Goal: Task Accomplishment & Management: Manage account settings

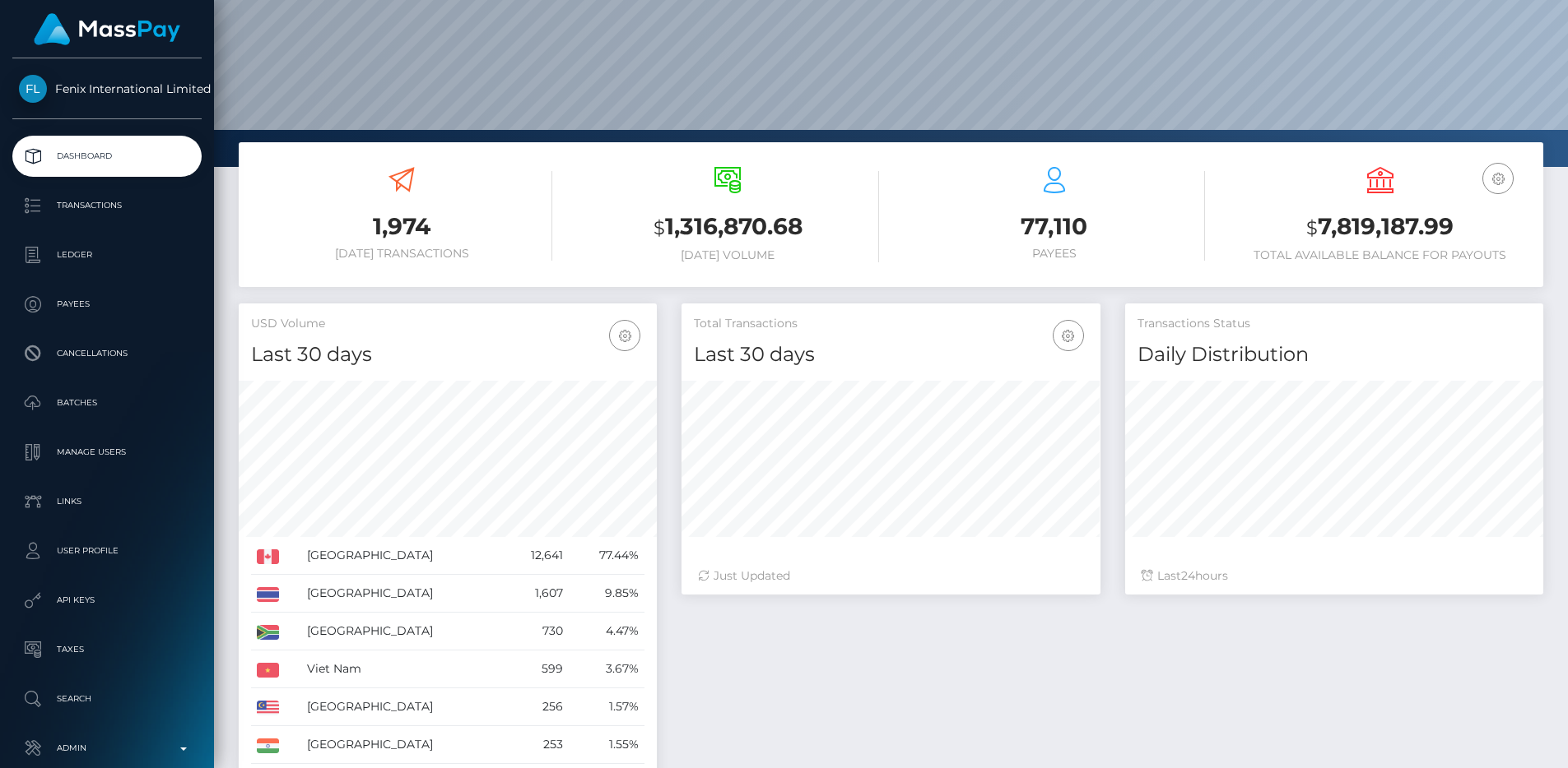
scroll to position [182, 0]
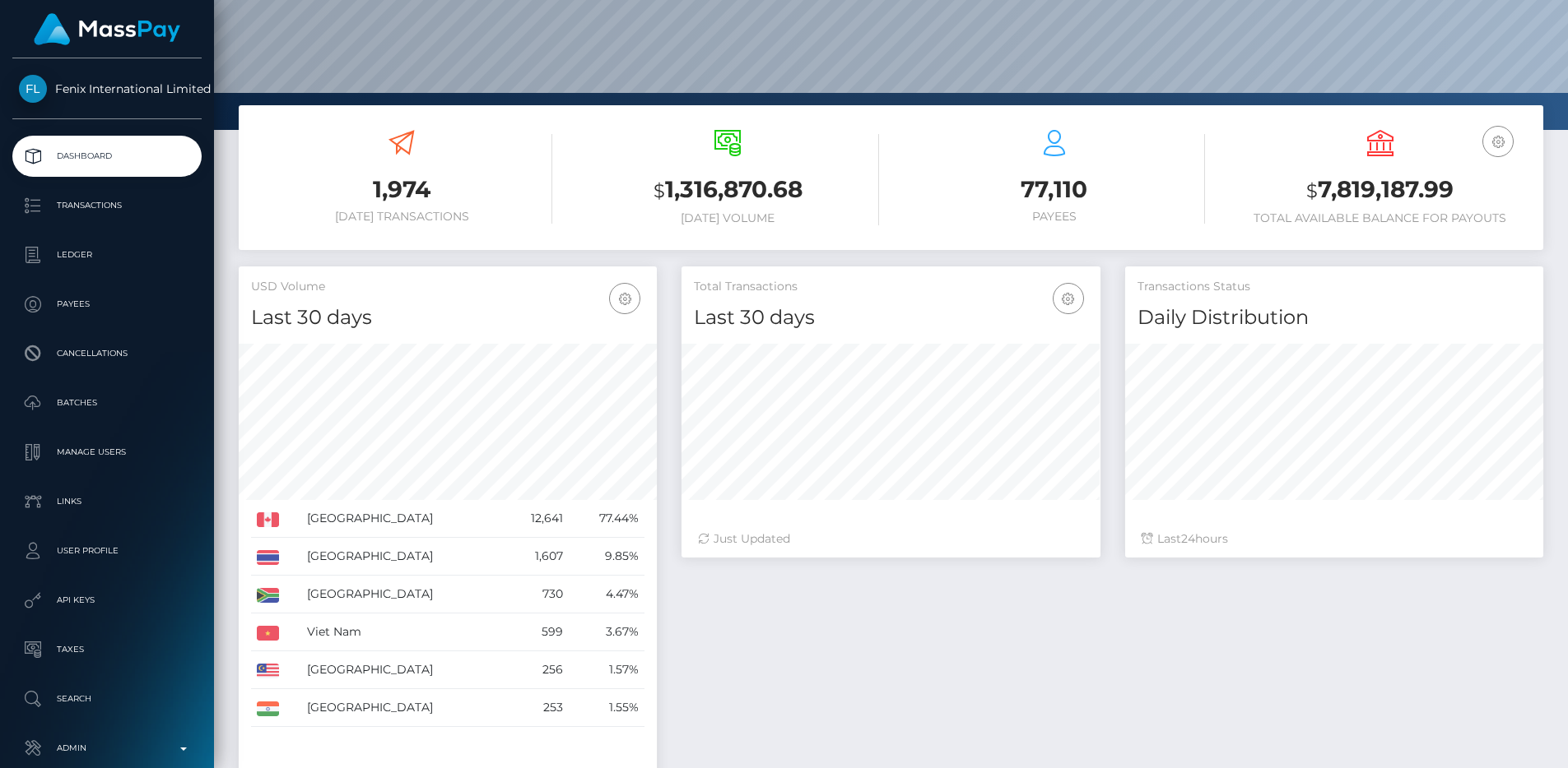
click at [886, 245] on div "1,974 Today Transactions $ 1,316,870.68 Today Volume 77,110 Payees $" at bounding box center [891, 177] width 1304 height 145
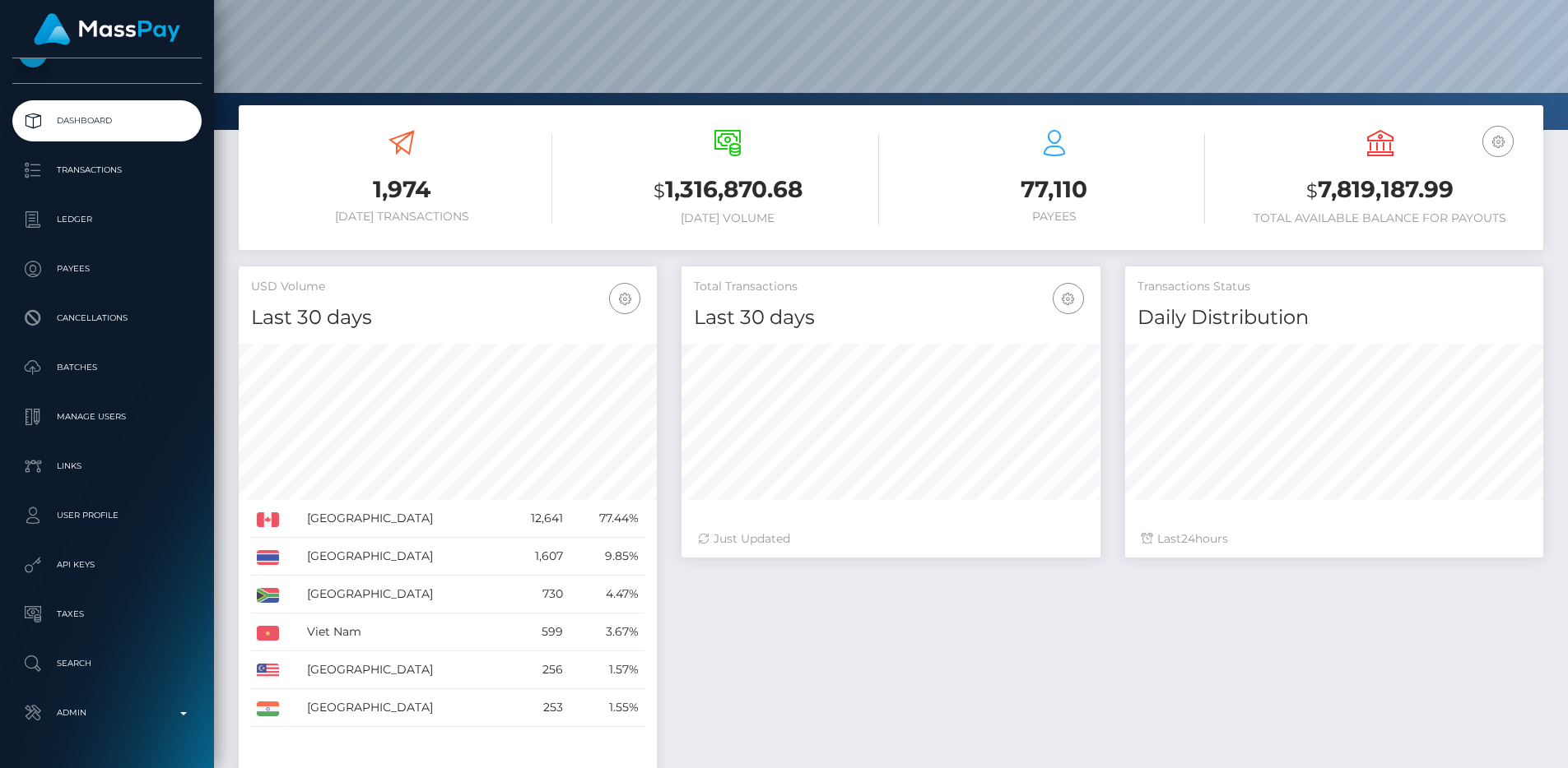
scroll to position [99, 0]
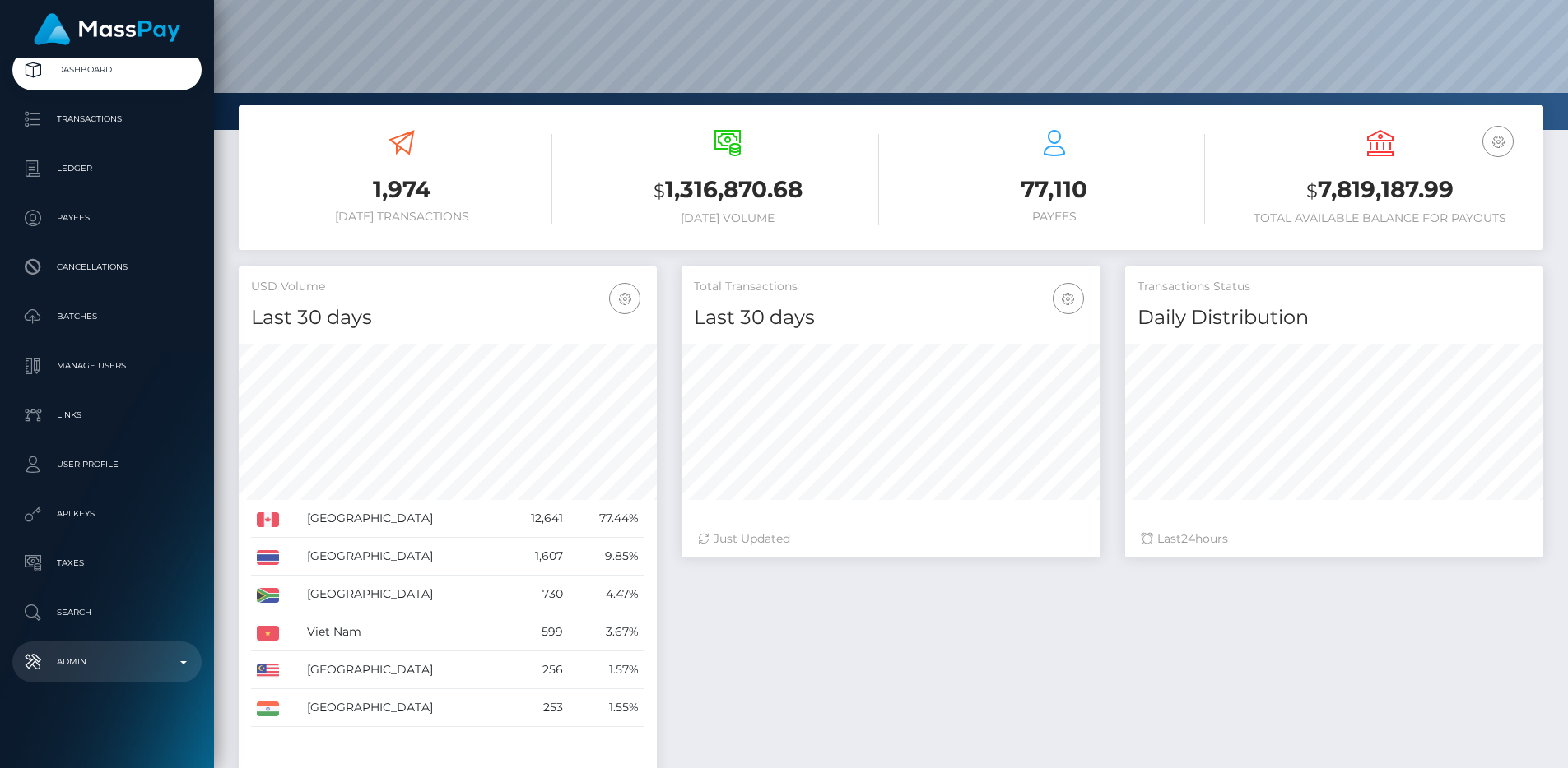
click at [51, 650] on p "Admin" at bounding box center [106, 662] width 176 height 24
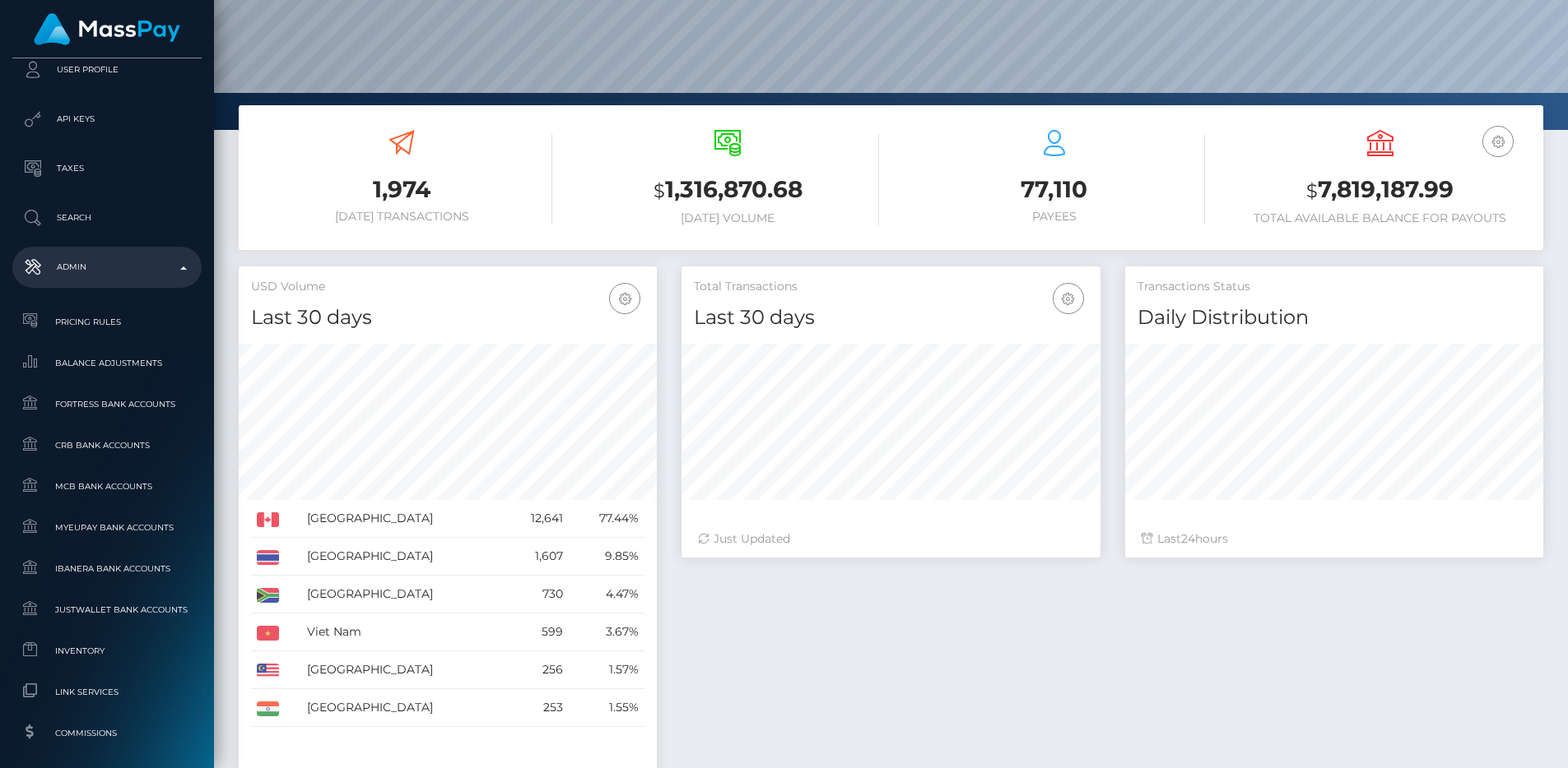
scroll to position [996, 0]
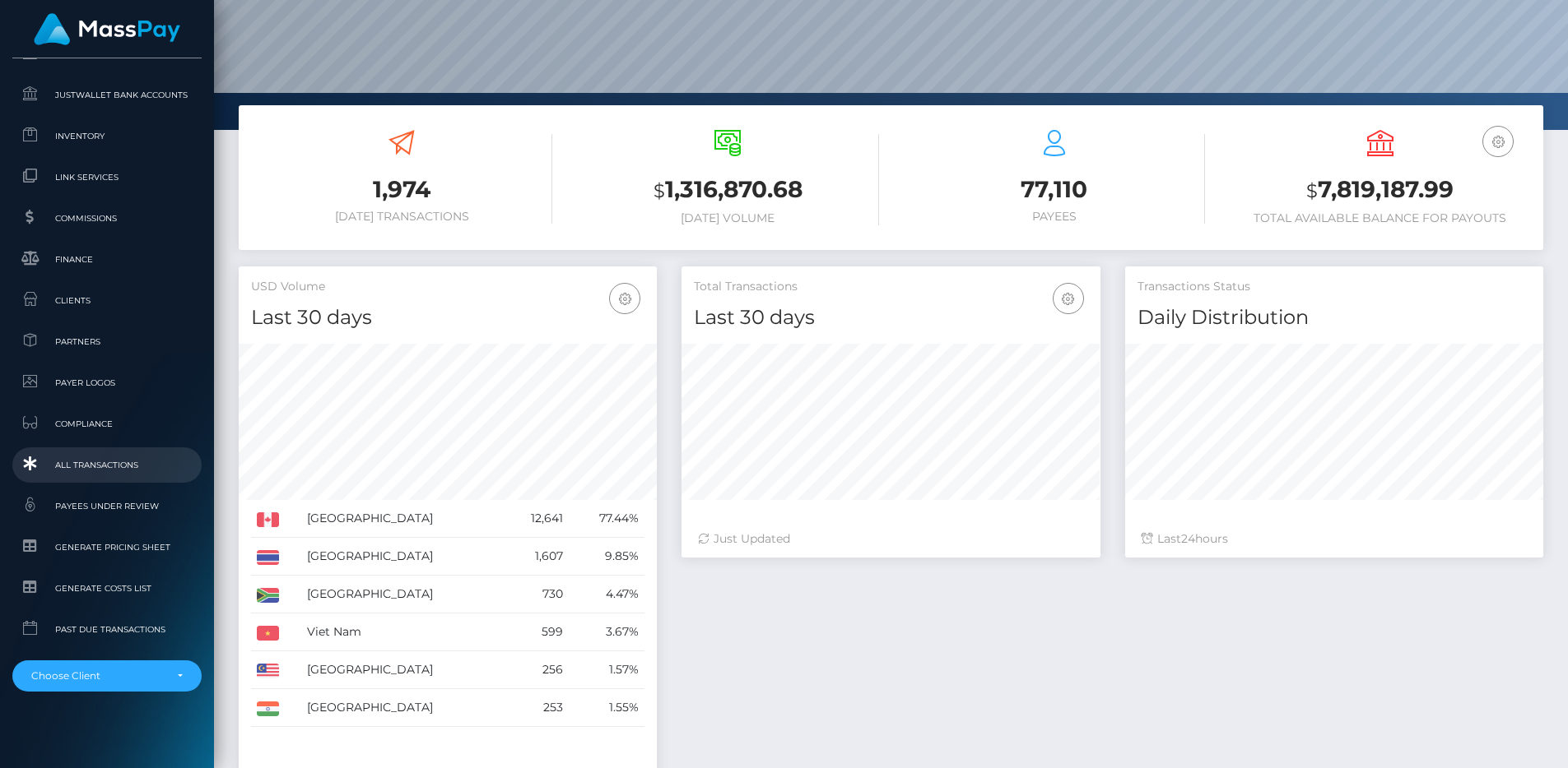
click at [78, 458] on span "All Transactions" at bounding box center [106, 465] width 176 height 19
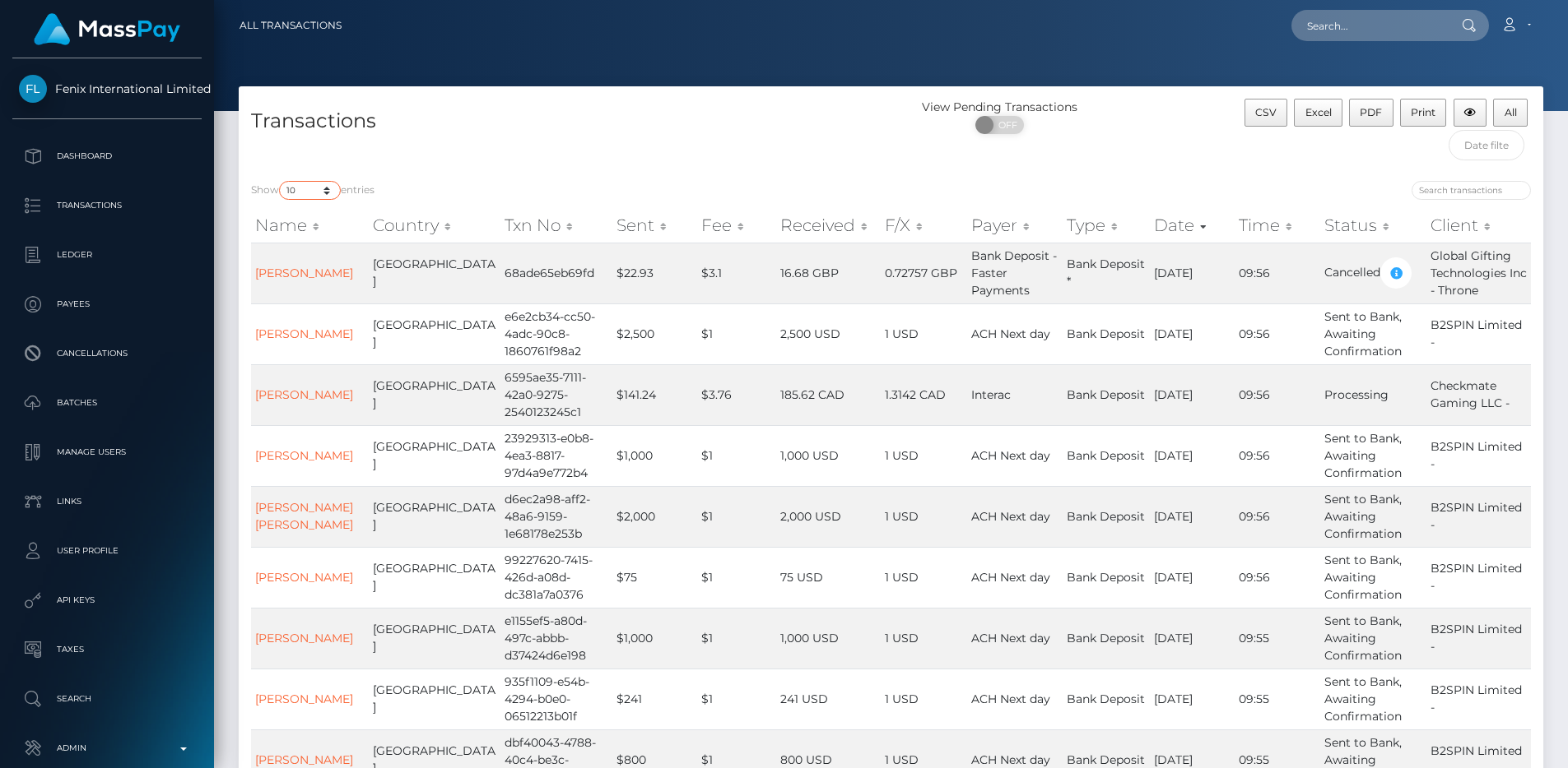
click at [305, 188] on select "10 25 50 100 250 500 1,000 3,500 All" at bounding box center [310, 191] width 62 height 19
select select "250"
click at [281, 181] on select "10 25 50 100 250 500 1,000 3,500 All" at bounding box center [310, 191] width 62 height 19
click at [613, 148] on div "Transactions" at bounding box center [565, 133] width 653 height 69
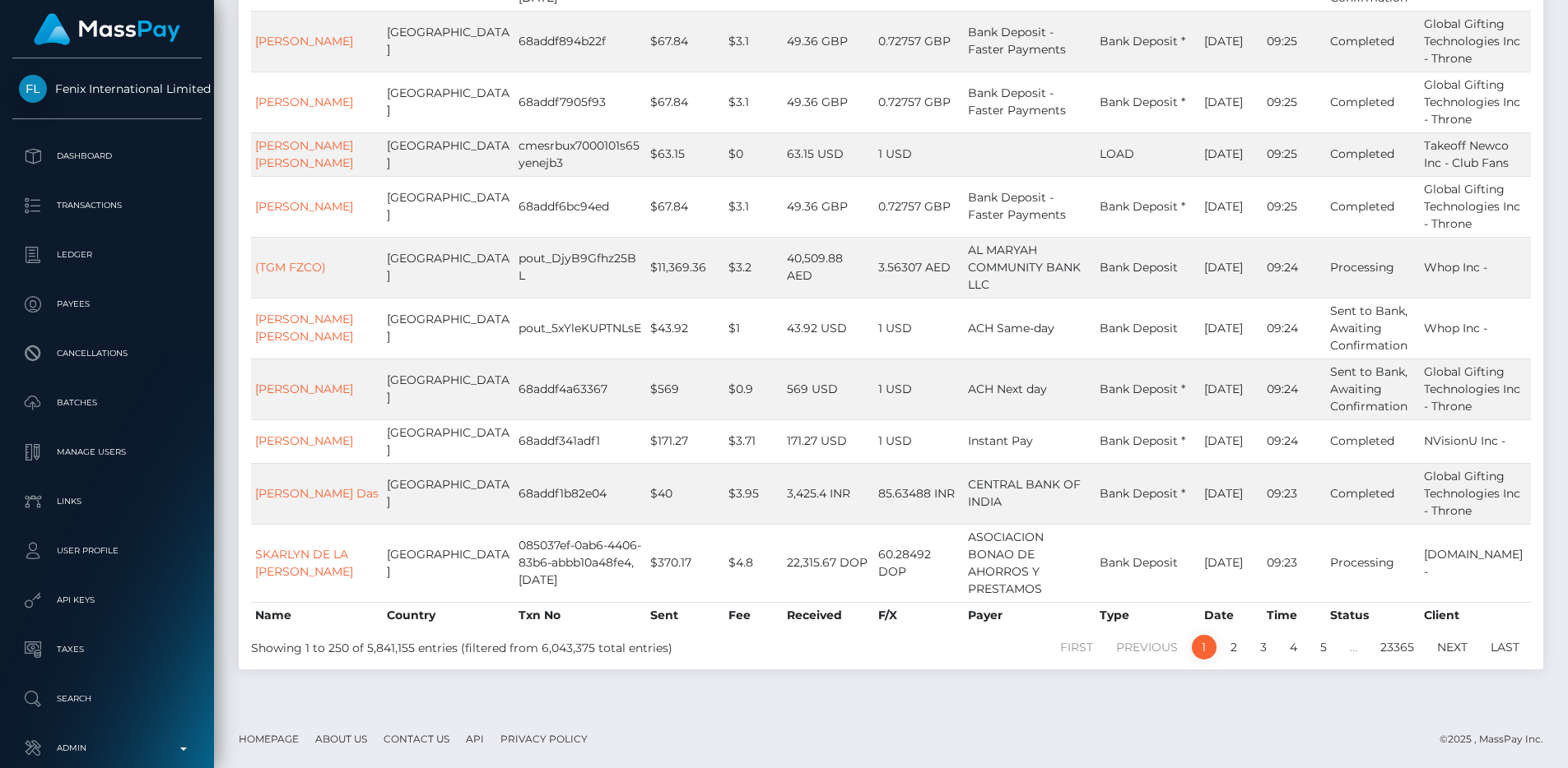
scroll to position [13555, 0]
click at [278, 275] on link "(TGM FZCO)" at bounding box center [290, 268] width 70 height 15
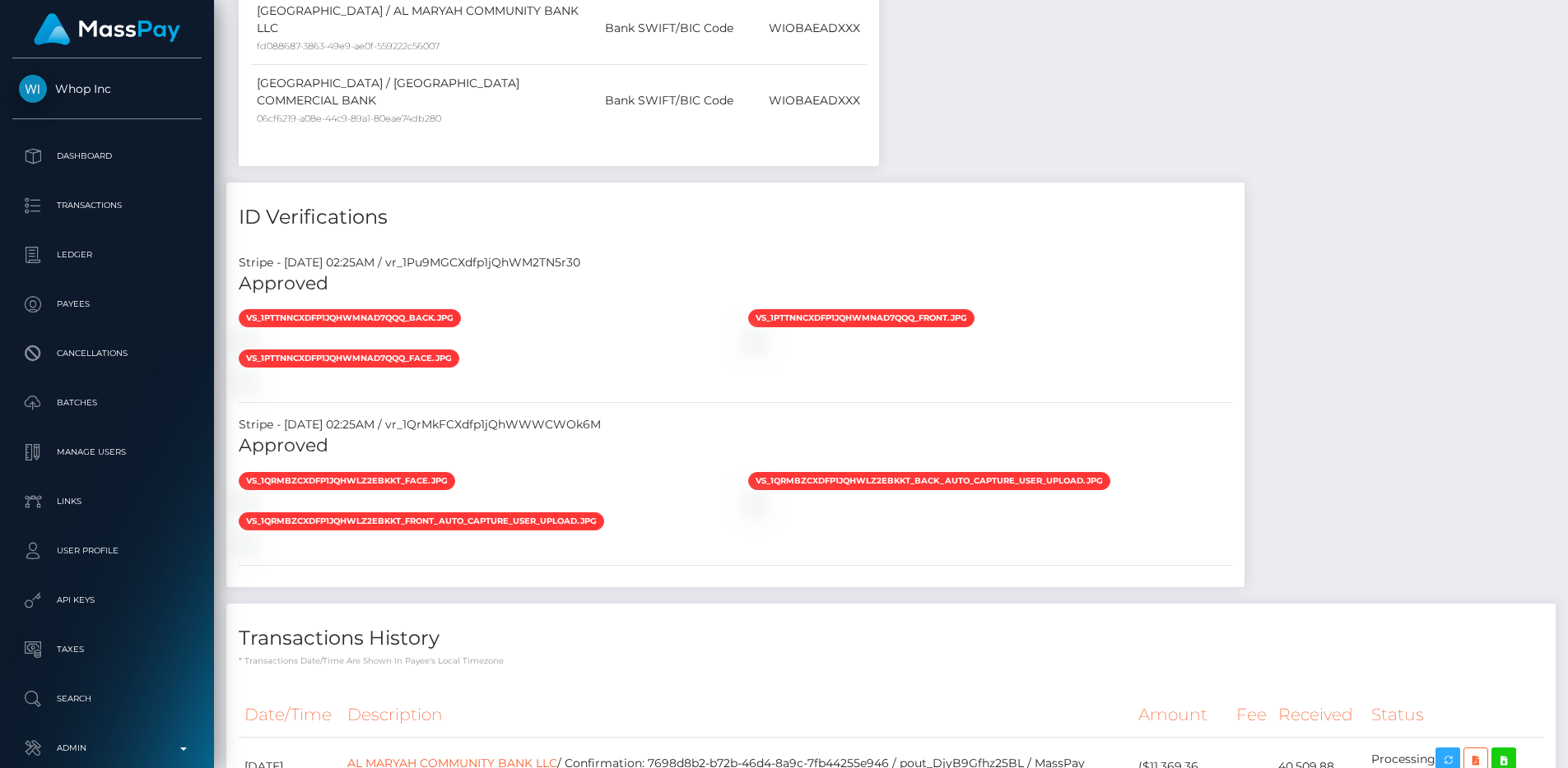
scroll to position [197, 419]
click at [573, 266] on div "Stripe - [DATE] 02:25AM / vr_1Pu9MGCXdfp1jQhWM2TN5r30" at bounding box center [735, 263] width 1017 height 17
click at [573, 266] on div "Stripe - July 24, 2025 02:25AM / vr_1Pu9MGCXdfp1jQhWM2TN5r30" at bounding box center [735, 263] width 1017 height 17
copy div "vr_1Pu9MGCXdfp1jQhWM2TN5r30"
click at [542, 424] on div "Stripe - July 24, 2025 02:25AM / vr_1QrMkFCXdfp1jQhWWWCWOk6M" at bounding box center [735, 424] width 1017 height 17
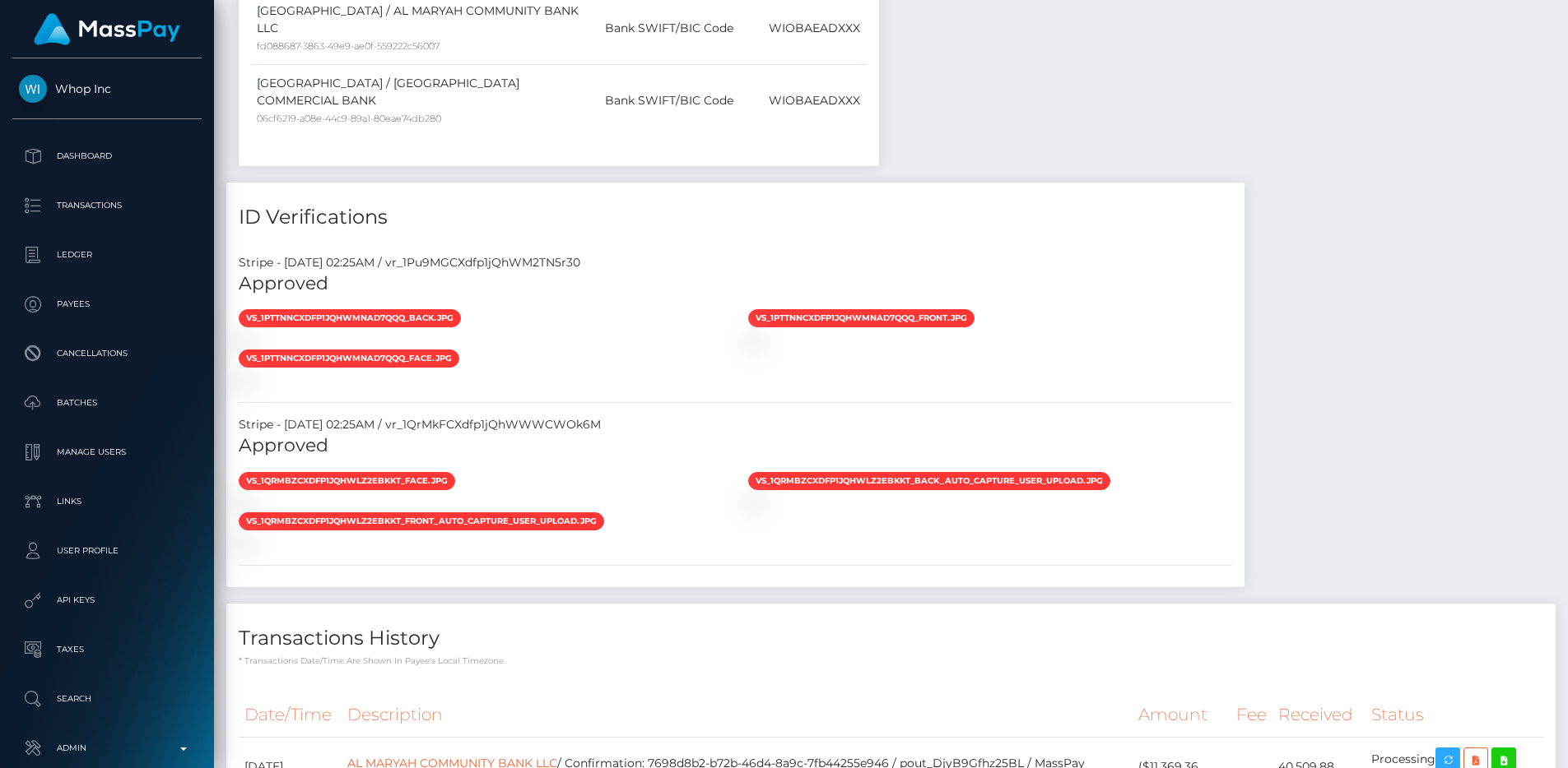
click at [542, 424] on div "Stripe - July 24, 2025 02:25AM / vr_1QrMkFCXdfp1jQhWWWCWOk6M" at bounding box center [735, 424] width 1017 height 17
copy div "vr_1QrMkFCXdfp1jQhWWWCWOk6M"
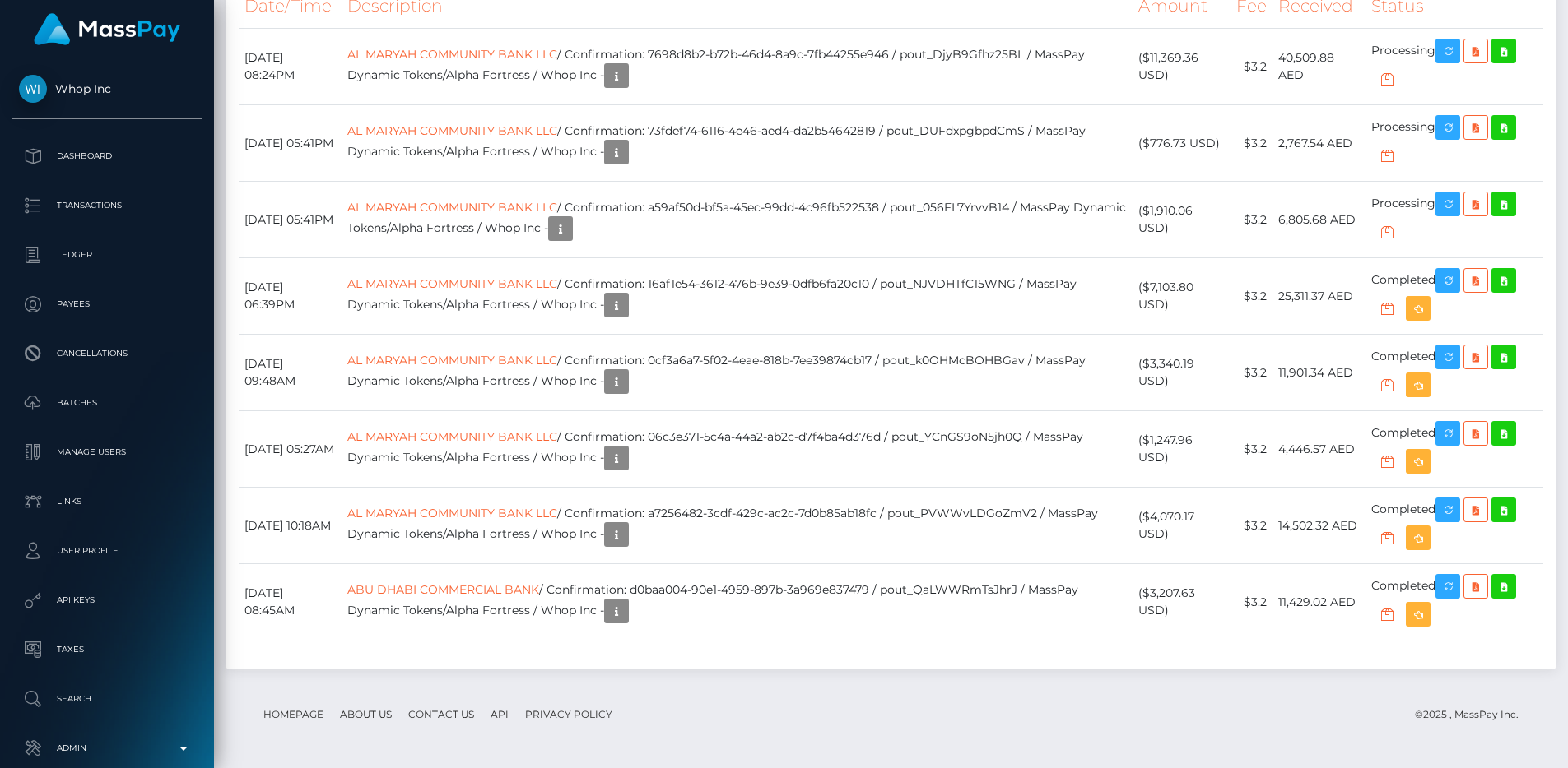
scroll to position [86, 0]
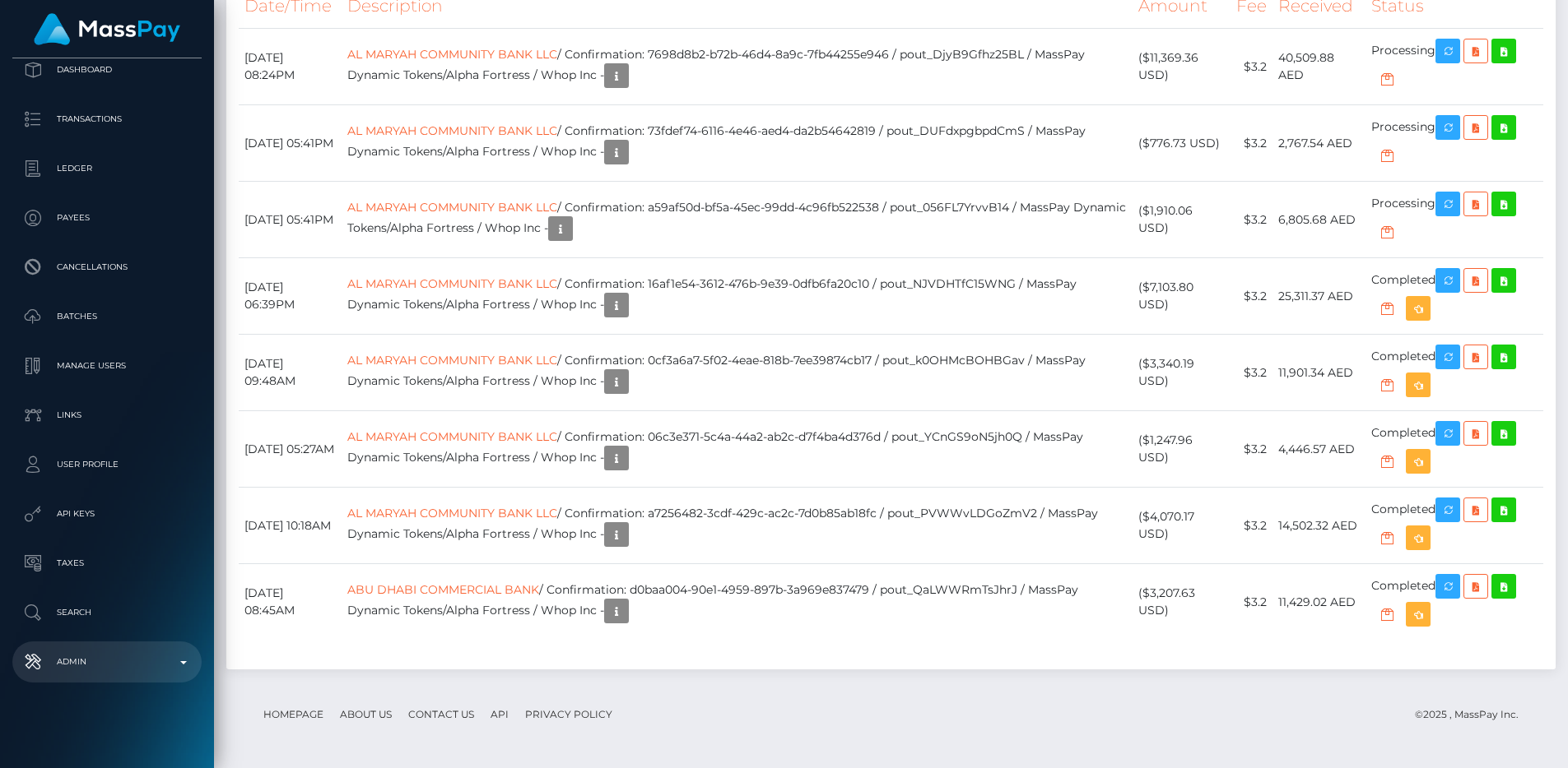
click at [131, 669] on p "Admin" at bounding box center [106, 662] width 176 height 24
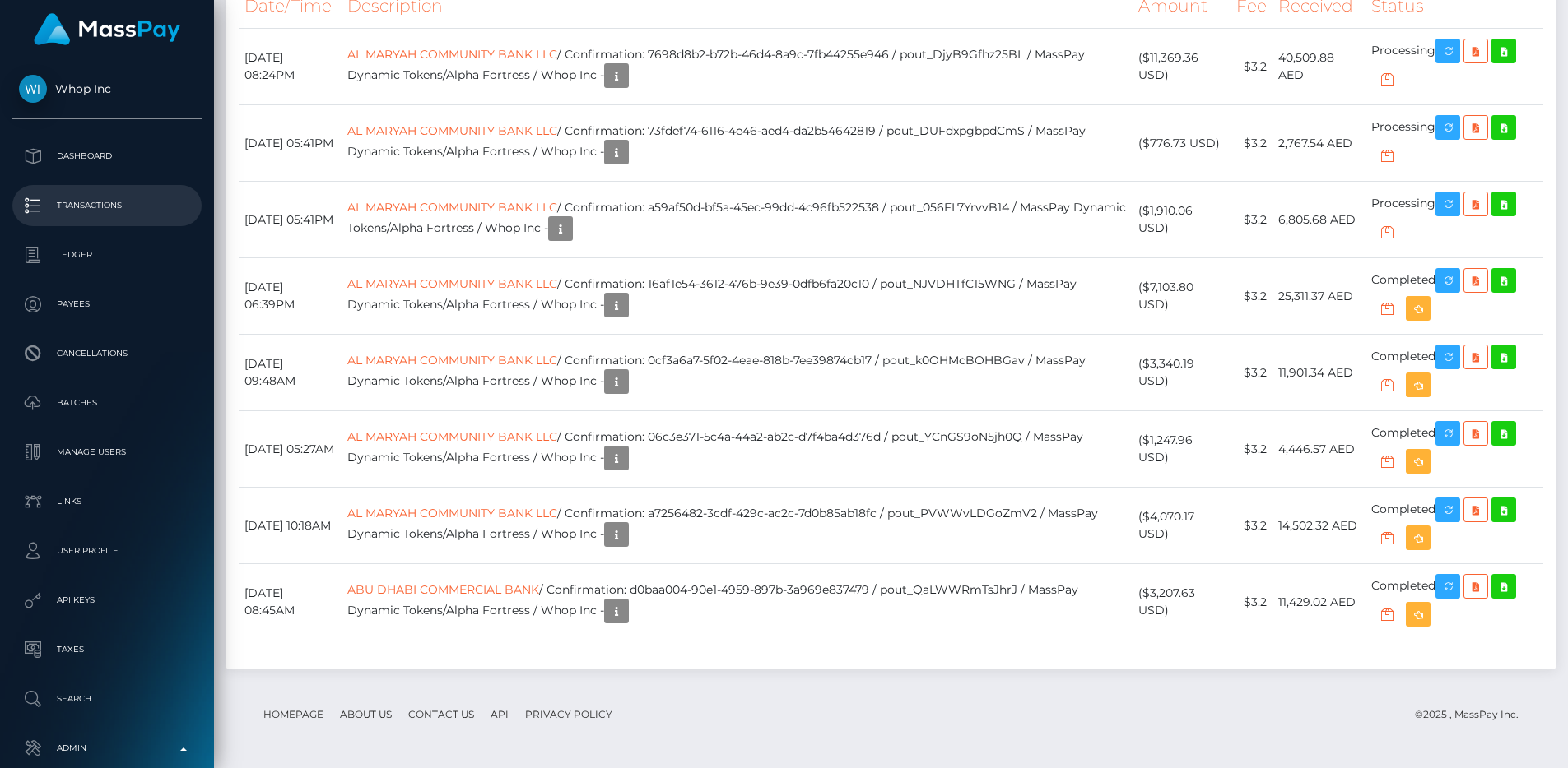
click at [86, 204] on p "Transactions" at bounding box center [106, 206] width 176 height 24
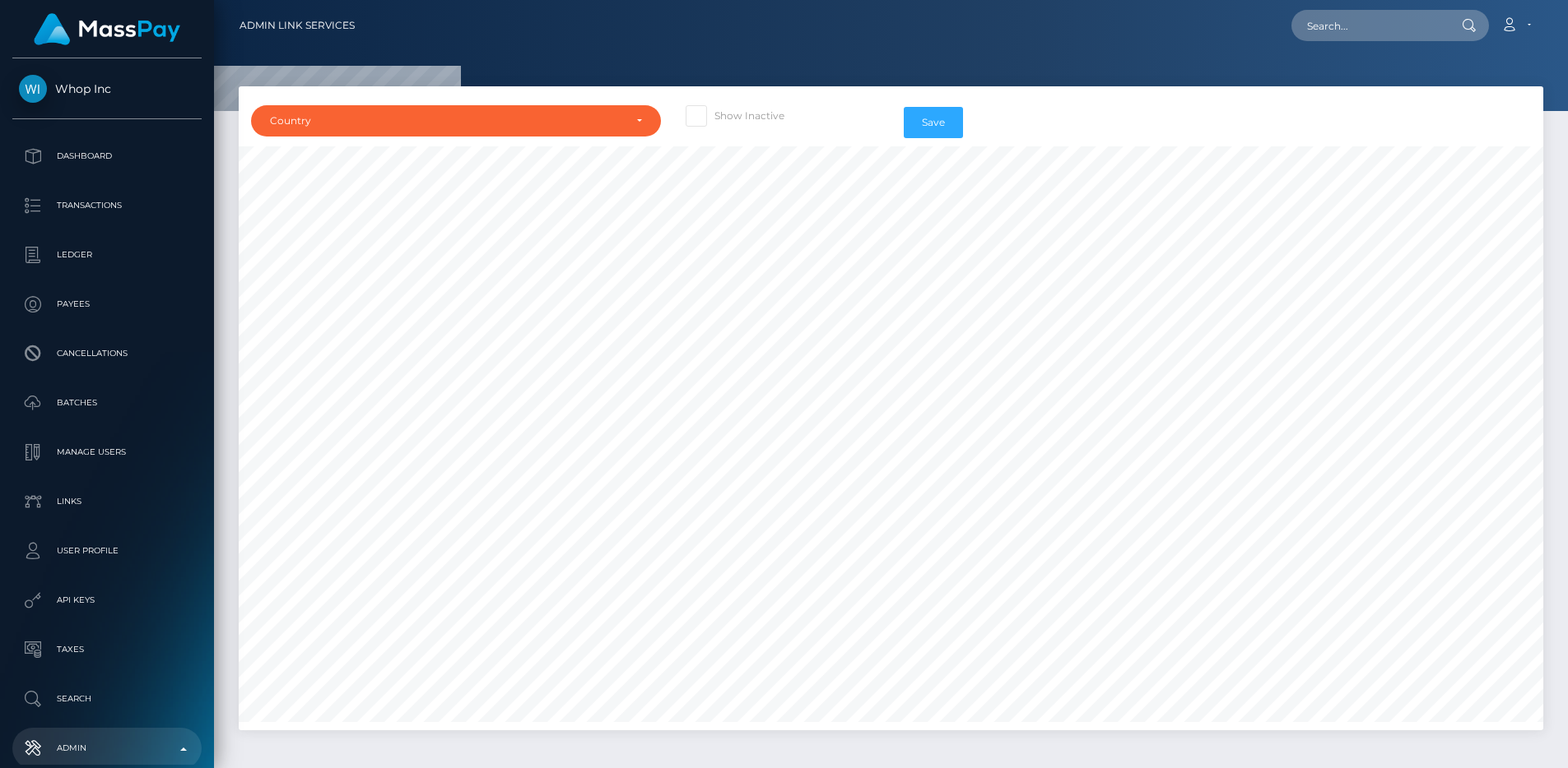
click at [768, 117] on label "Show Inactive" at bounding box center [735, 115] width 99 height 22
click at [725, 115] on input "Show Inactive" at bounding box center [719, 110] width 10 height 10
checkbox input "true"
click at [611, 125] on div "Country" at bounding box center [446, 121] width 353 height 13
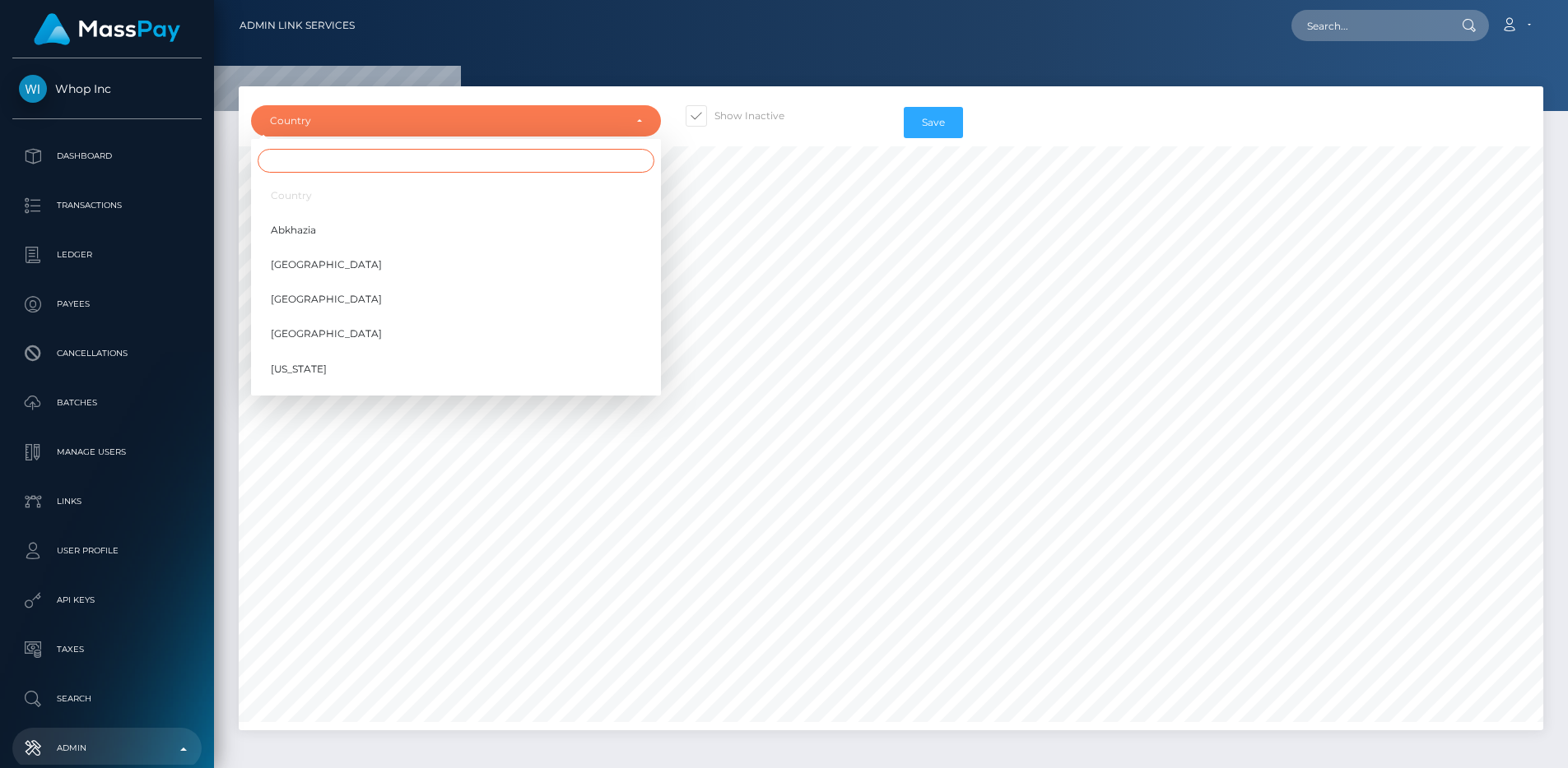
click at [407, 154] on input "Search" at bounding box center [456, 161] width 396 height 23
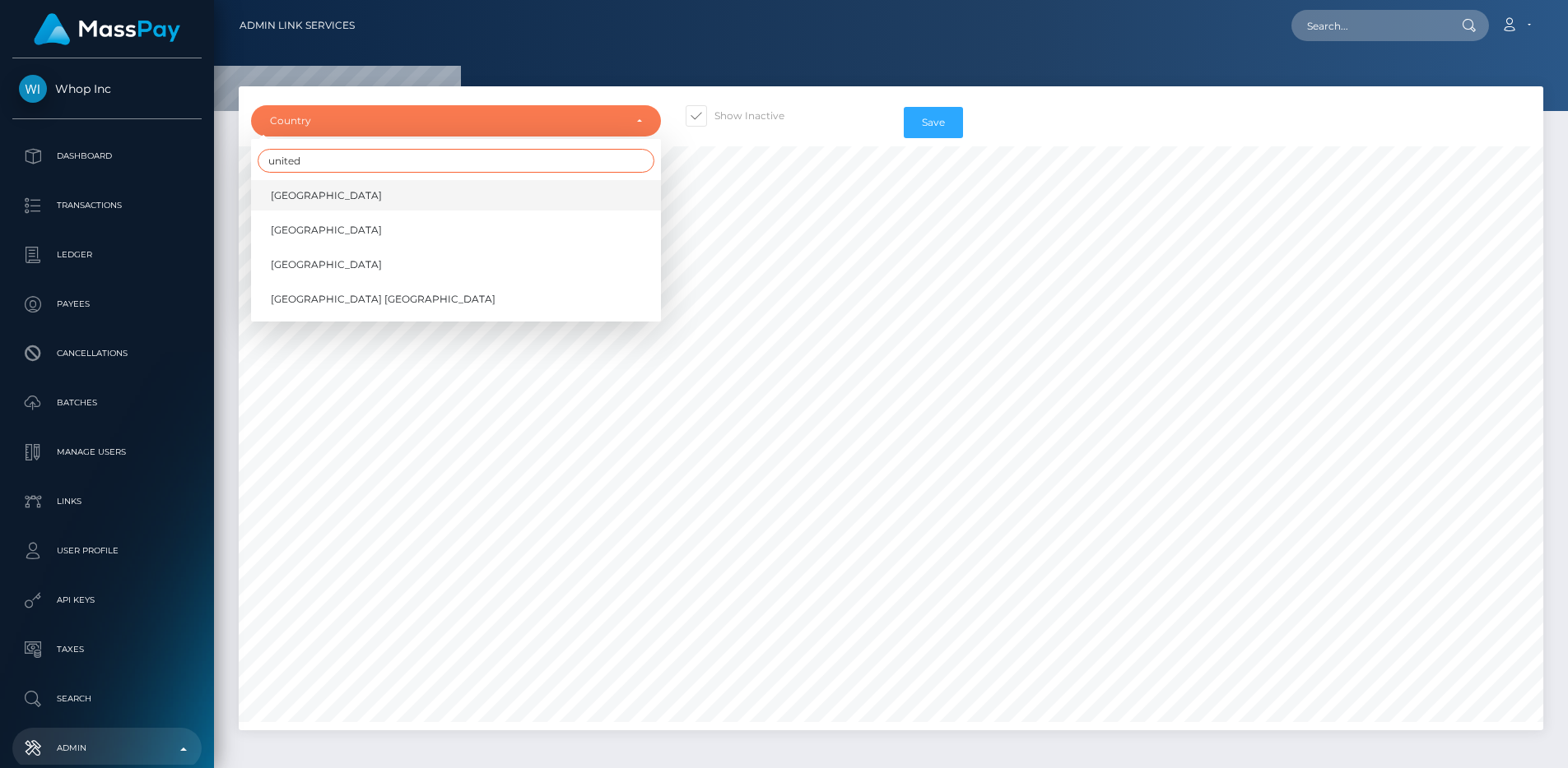
type input "united"
click at [359, 197] on span "[GEOGRAPHIC_DATA]" at bounding box center [326, 196] width 111 height 15
select select "AE"
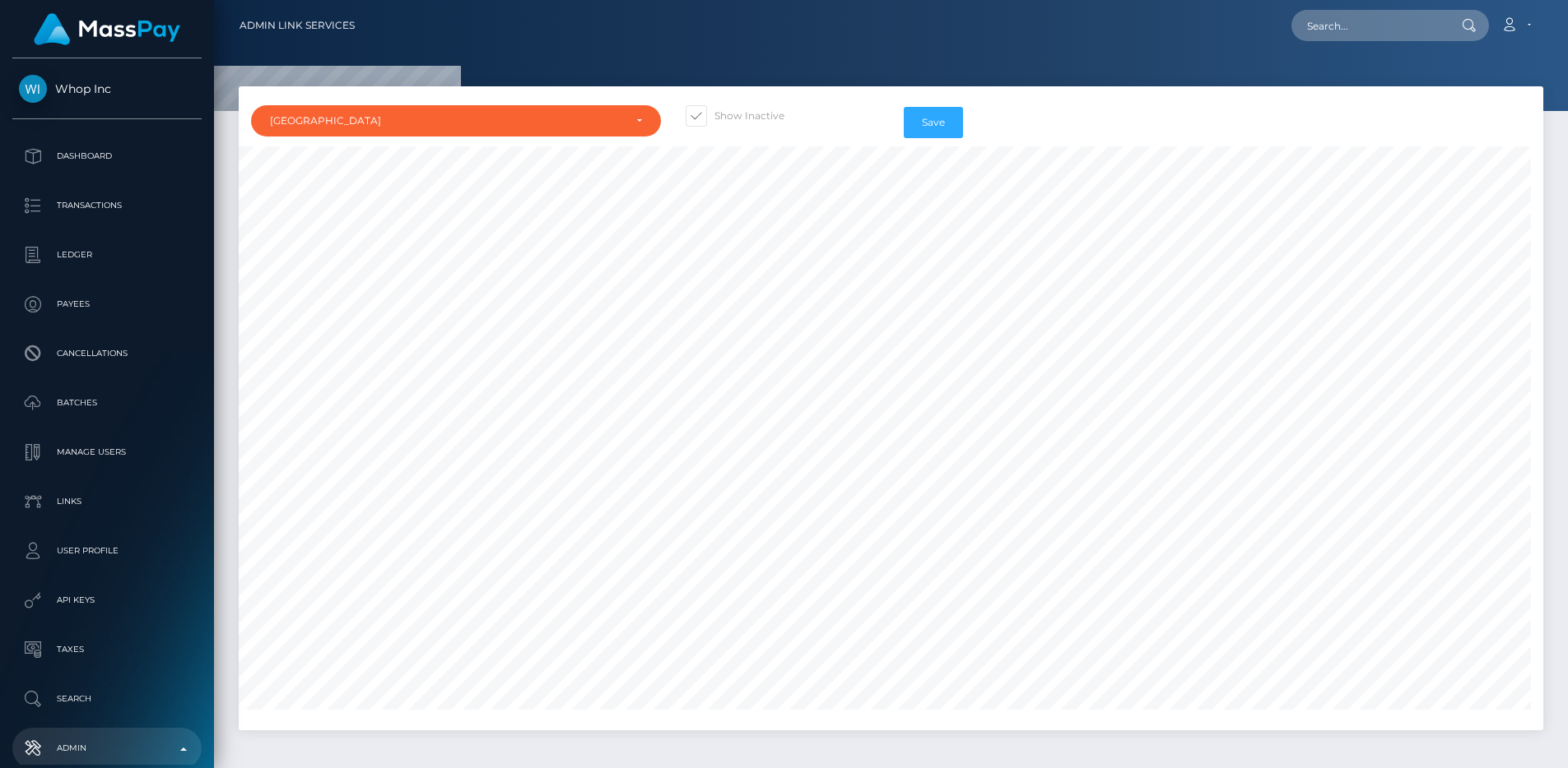
scroll to position [59, 644]
click at [925, 69] on div at bounding box center [891, 55] width 1354 height 111
click at [889, 66] on div at bounding box center [891, 55] width 1354 height 111
click at [1160, 28] on div "Loading... Loading... Account Edit Profile Logout" at bounding box center [955, 25] width 1174 height 35
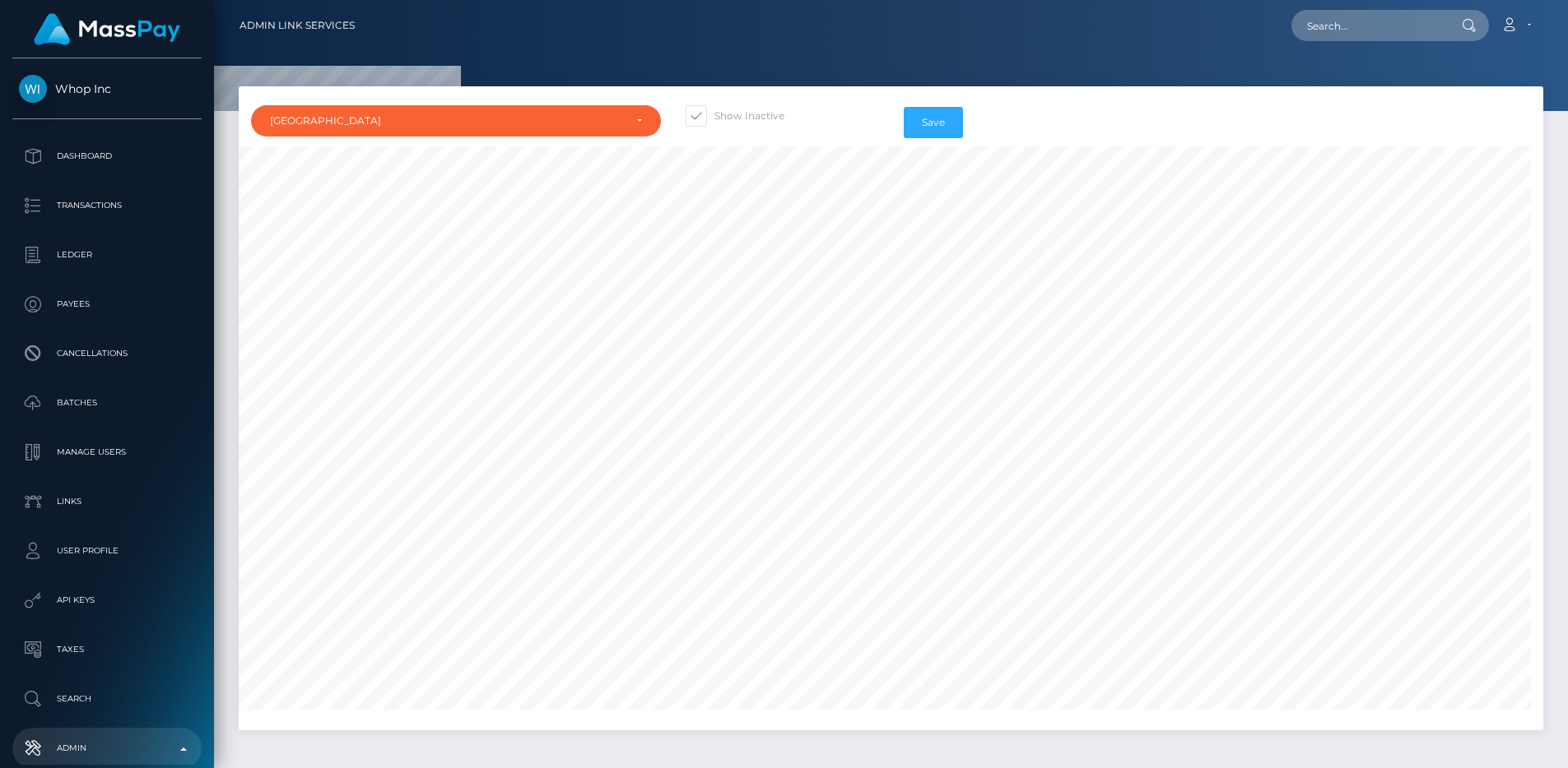
scroll to position [3909, 0]
click at [432, 109] on div "United Arab Emirates" at bounding box center [456, 120] width 410 height 31
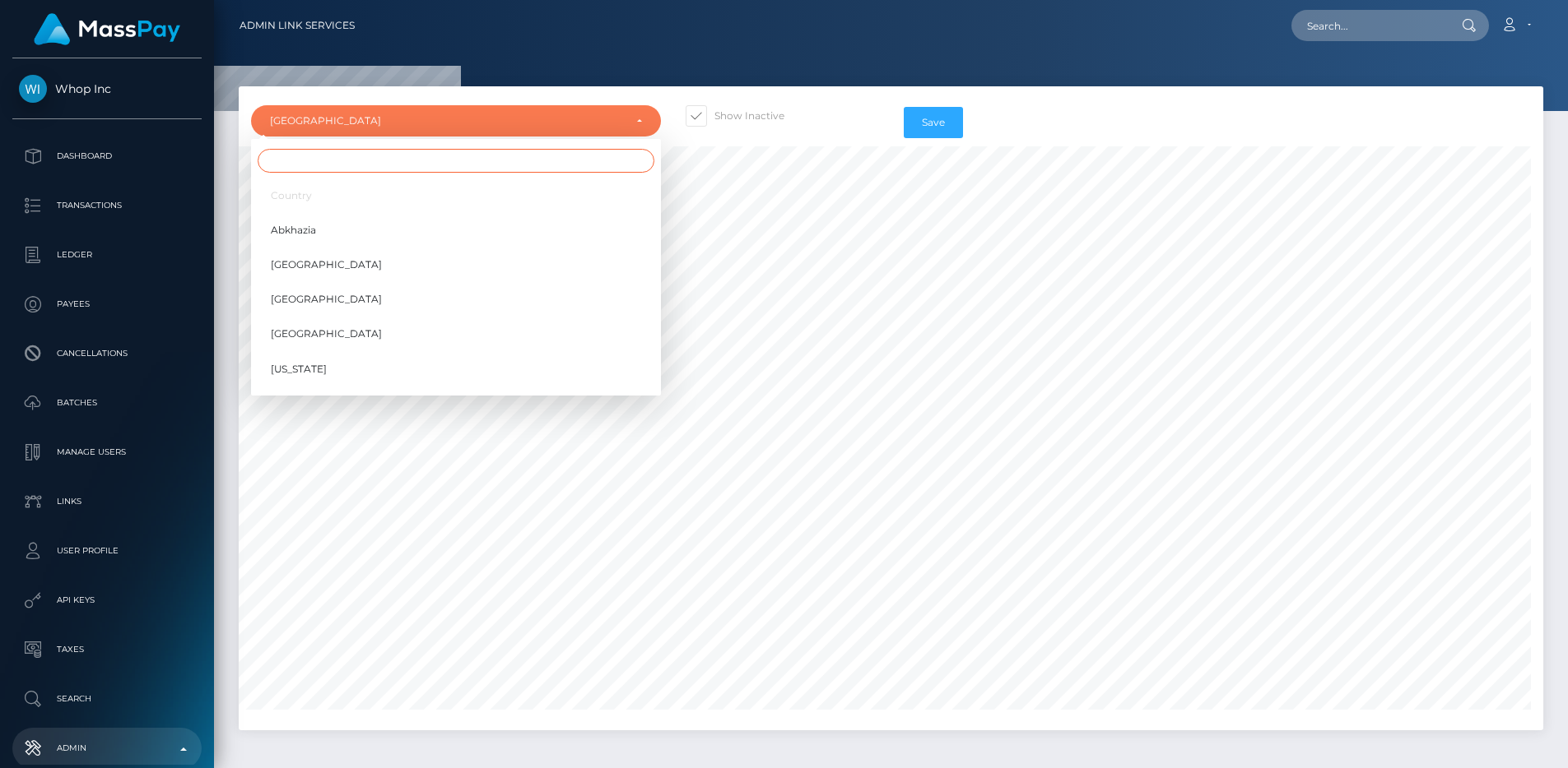
click at [405, 161] on input "Search" at bounding box center [456, 161] width 396 height 23
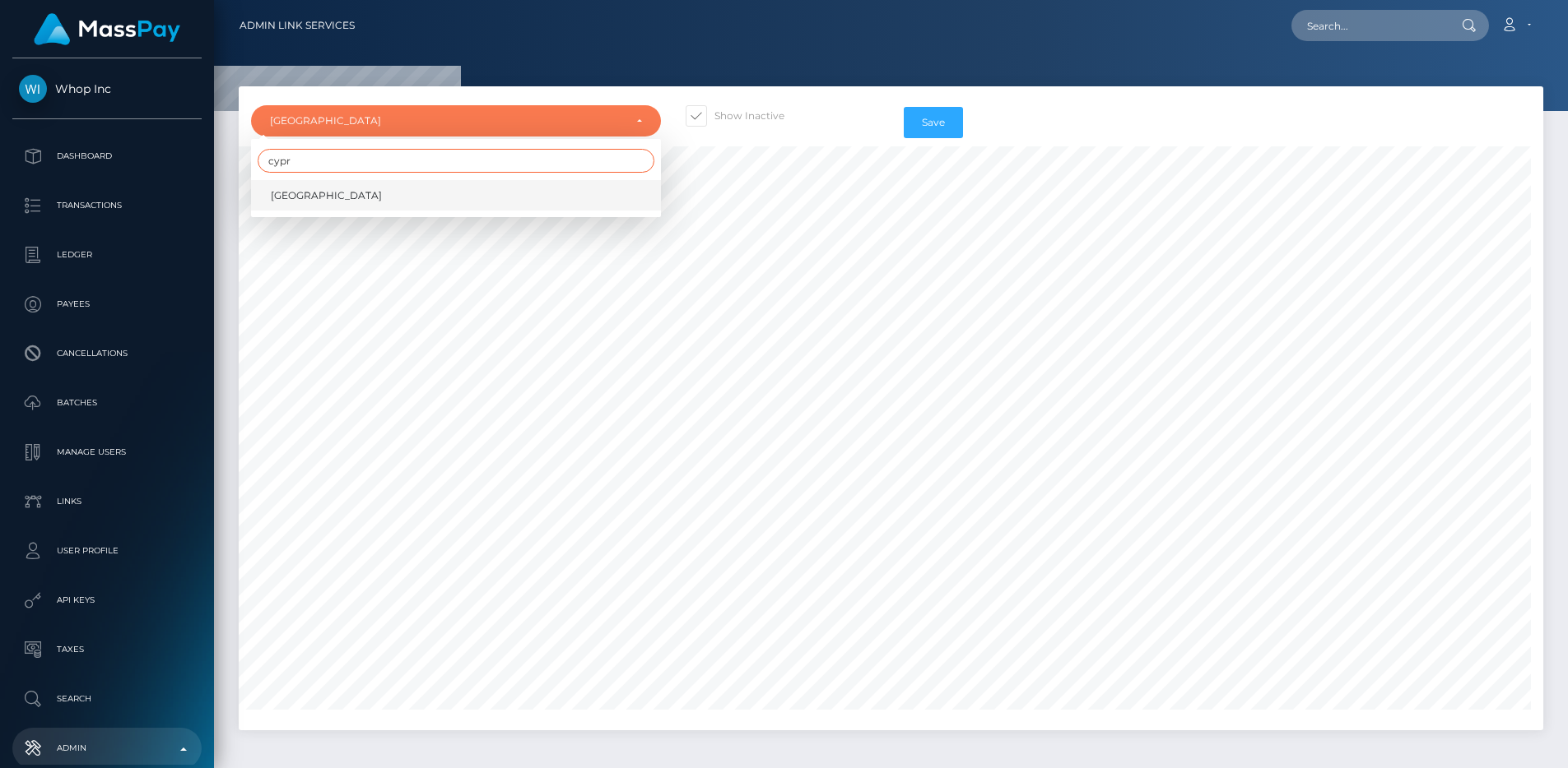
type input "cypr"
click at [410, 186] on link "Cyprus" at bounding box center [456, 195] width 410 height 30
select select "CY"
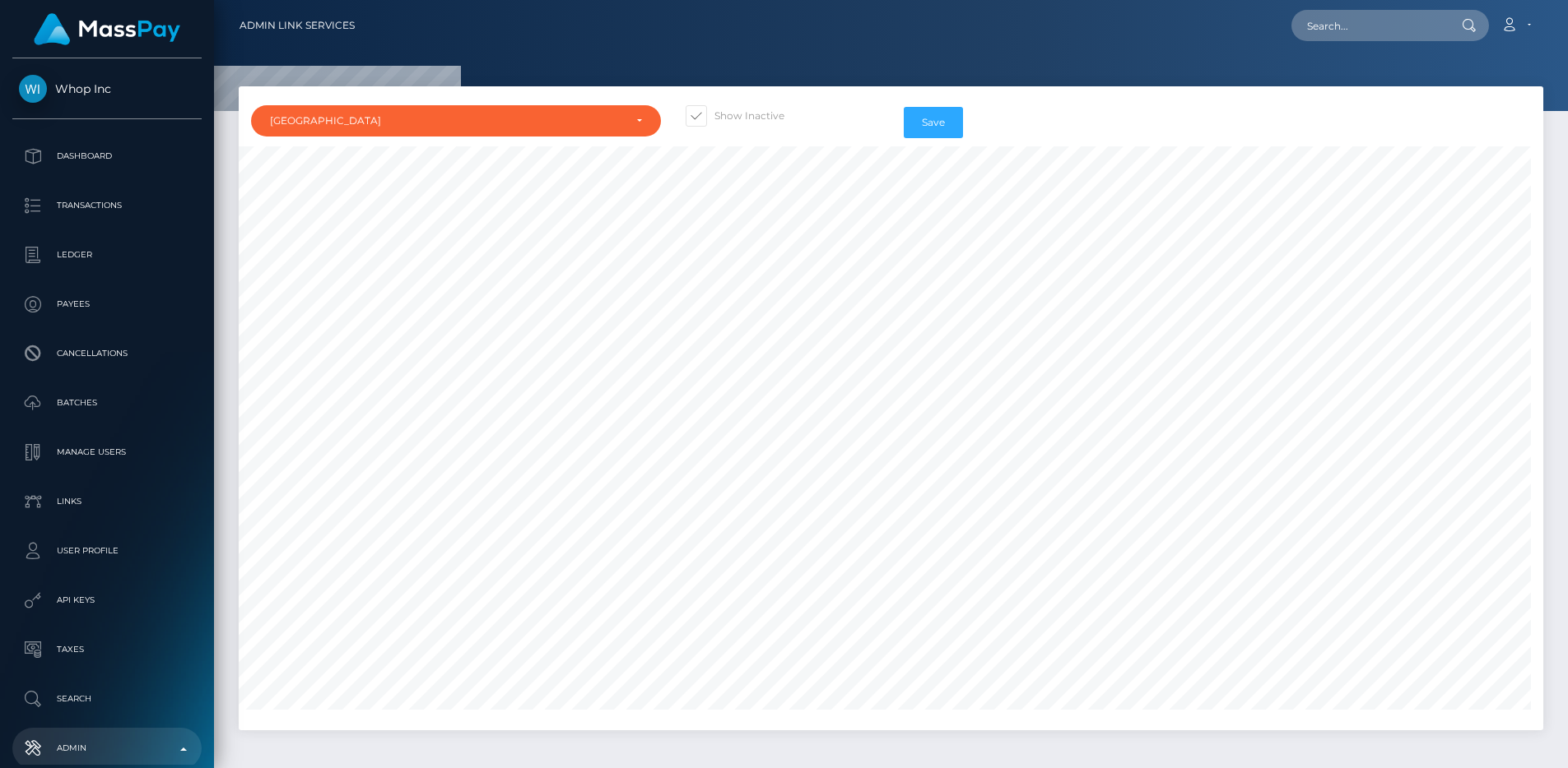
scroll to position [1726, 0]
click at [380, 37] on div "Loading... Loading... Account Edit Profile Logout" at bounding box center [955, 25] width 1174 height 35
click at [488, 115] on div "Cyprus" at bounding box center [446, 121] width 353 height 13
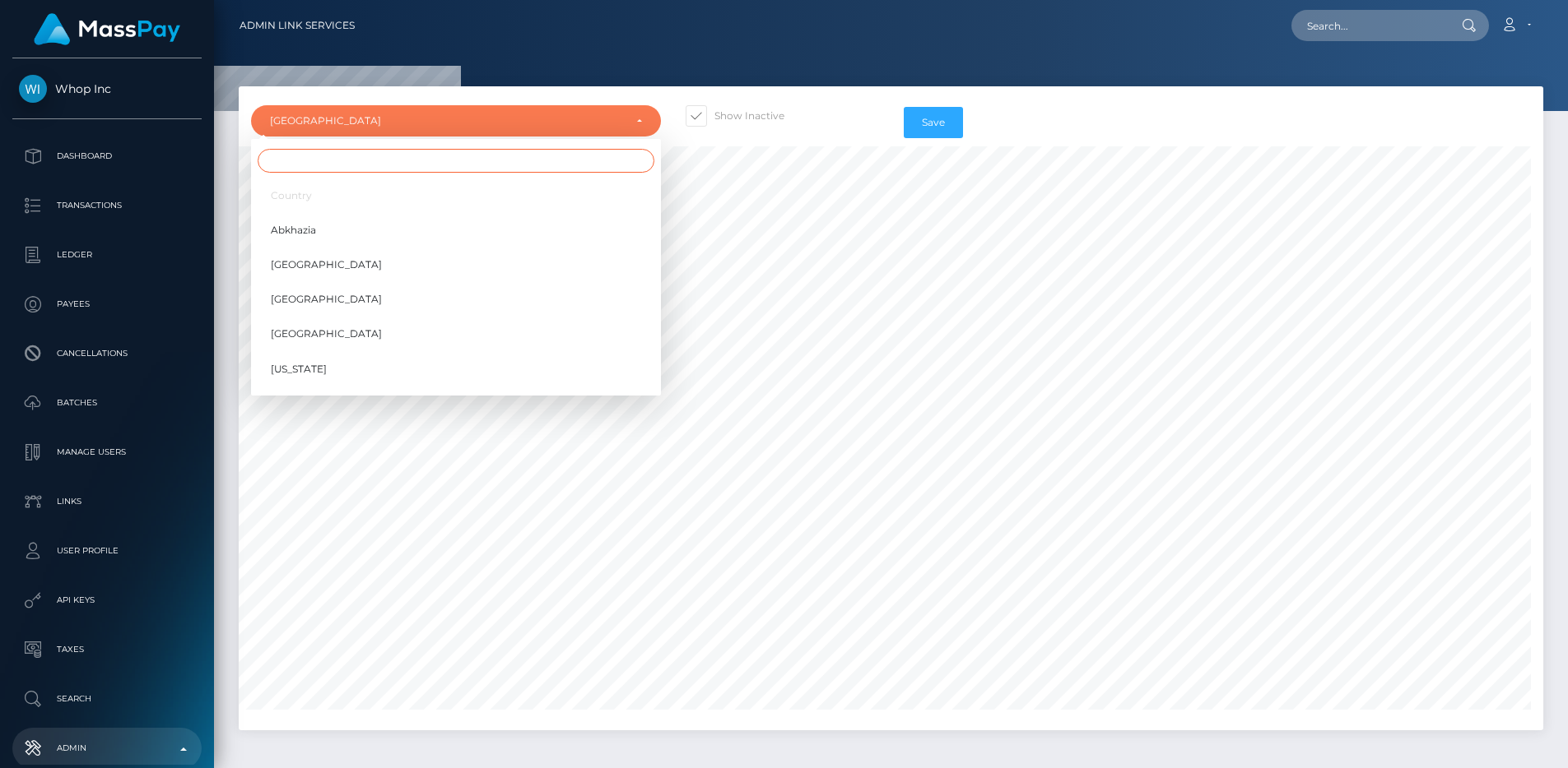
click at [479, 152] on input "Search" at bounding box center [456, 161] width 396 height 23
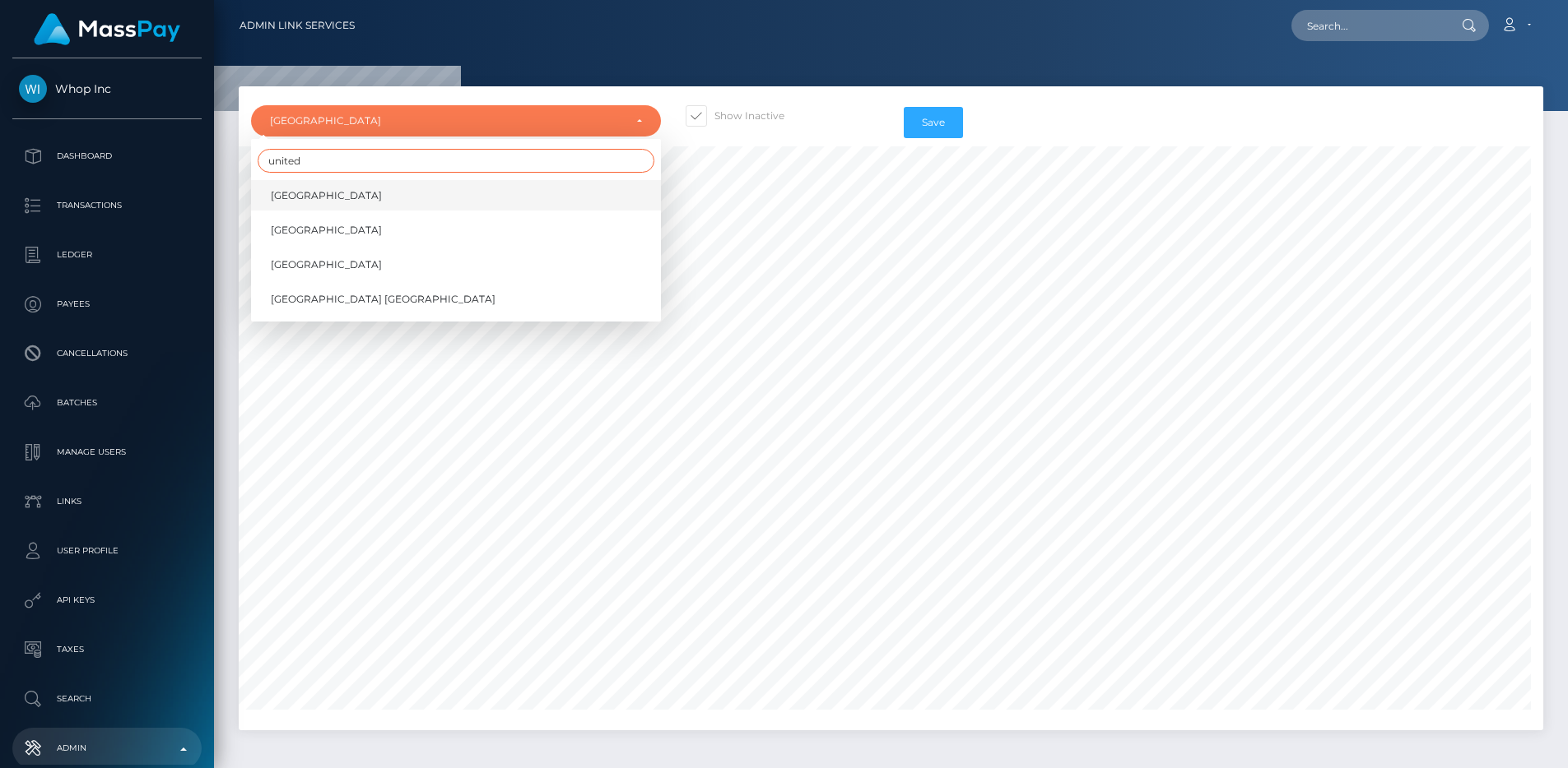
type input "united"
click at [428, 208] on link "United Arab Emirates" at bounding box center [456, 195] width 410 height 30
select select "AE"
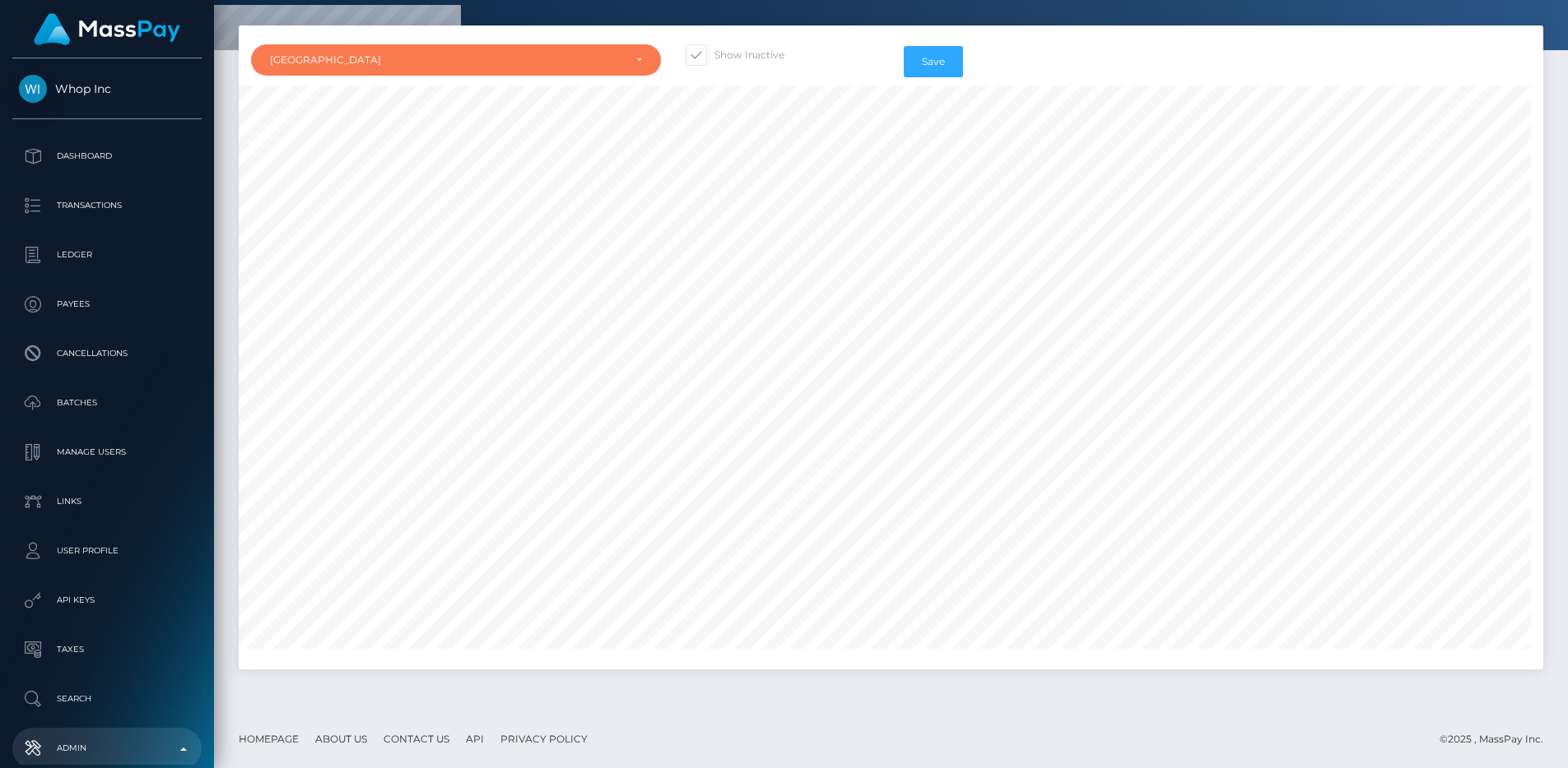
scroll to position [4620, 0]
click at [1394, 33] on div "Country Abkhazia Afghanistan Albania Algeria American Samoa Andorra Angola Angu…" at bounding box center [891, 347] width 1304 height 644
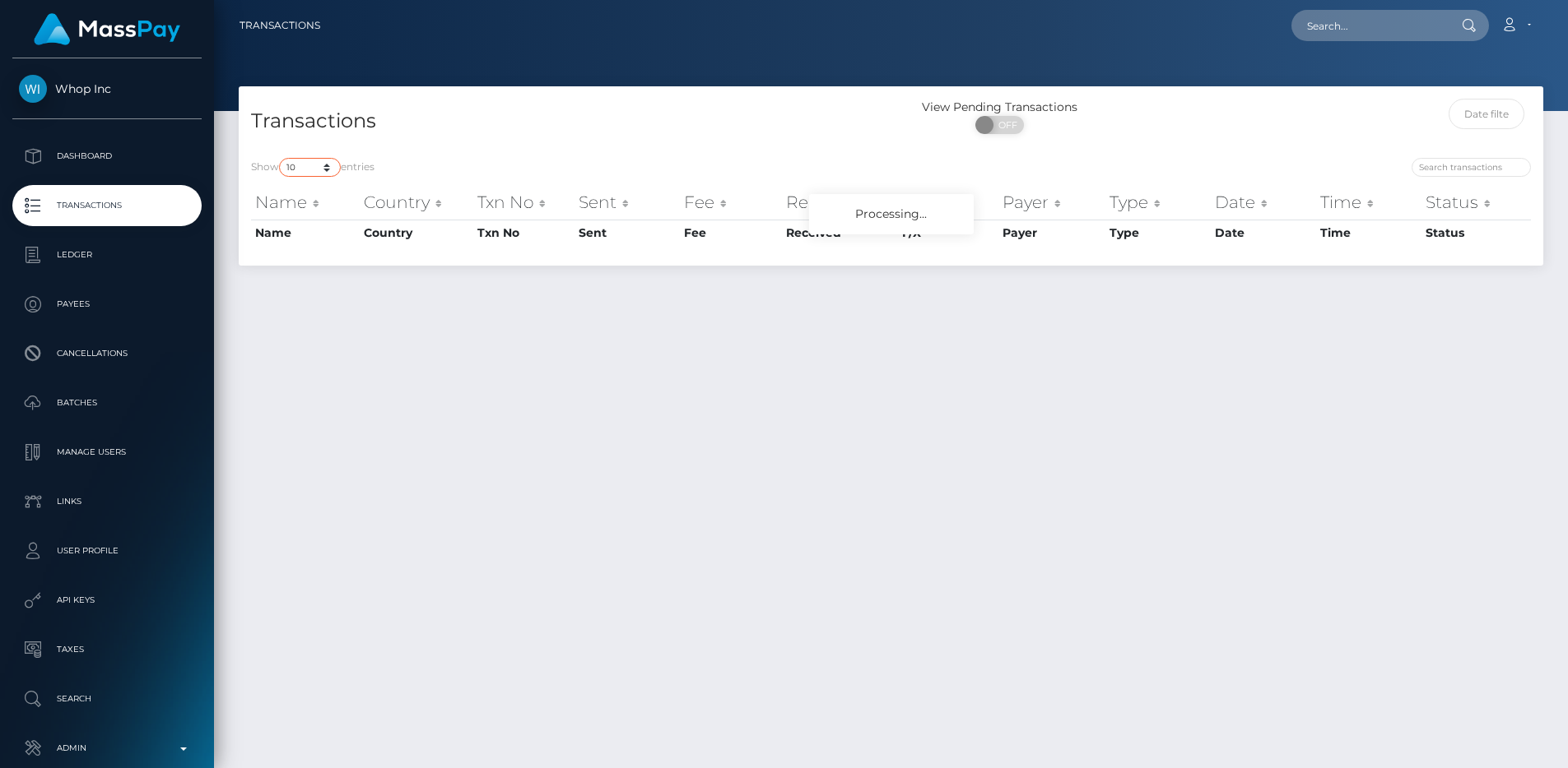
click at [301, 166] on select "10 25 50 100 250 500 1,000 3,500 All" at bounding box center [310, 167] width 62 height 19
select select "250"
click at [281, 158] on select "10 25 50 100 250 500 1,000 3,500 All" at bounding box center [310, 167] width 62 height 19
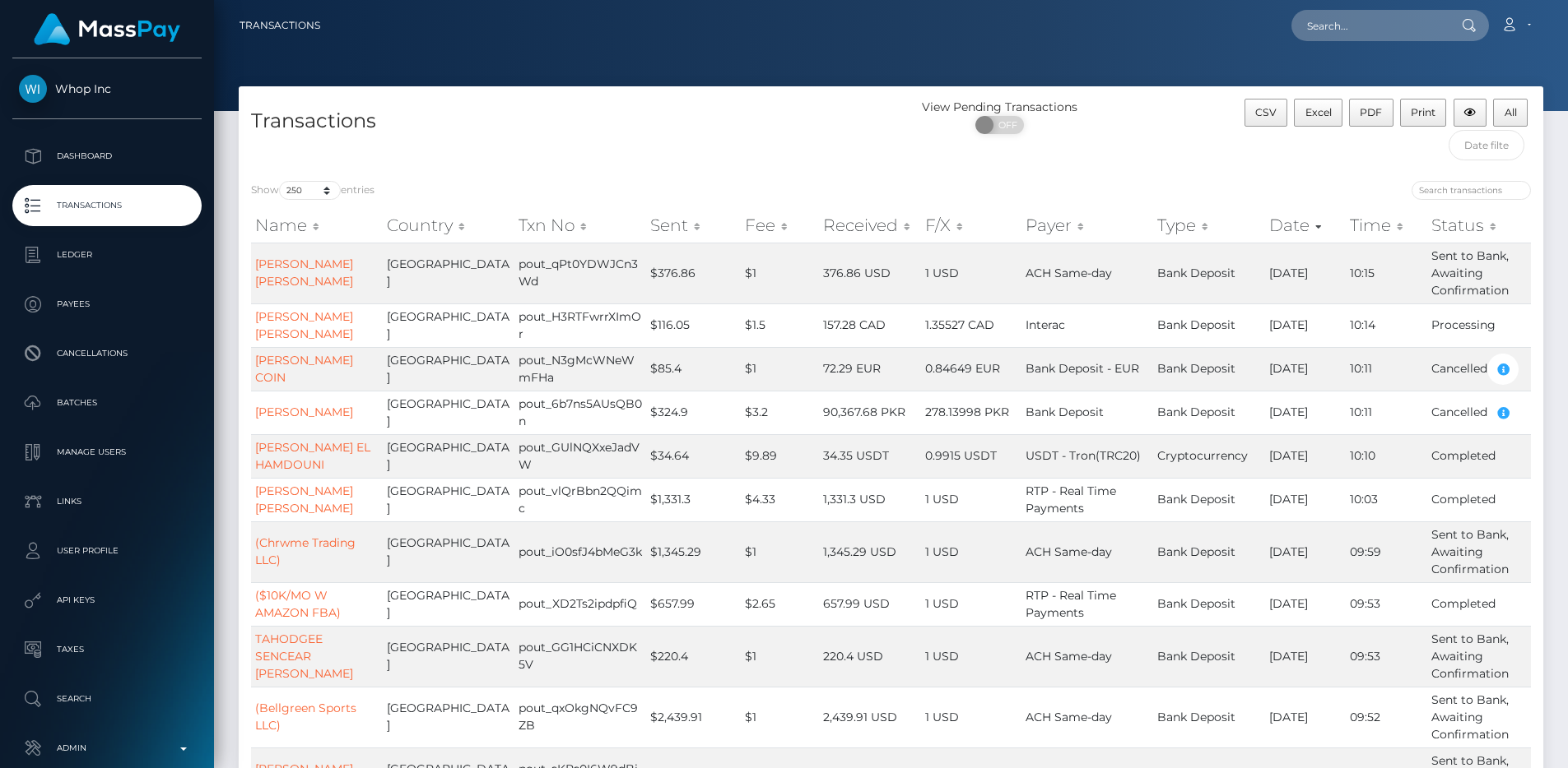
click at [517, 165] on div "Transactions" at bounding box center [565, 133] width 653 height 69
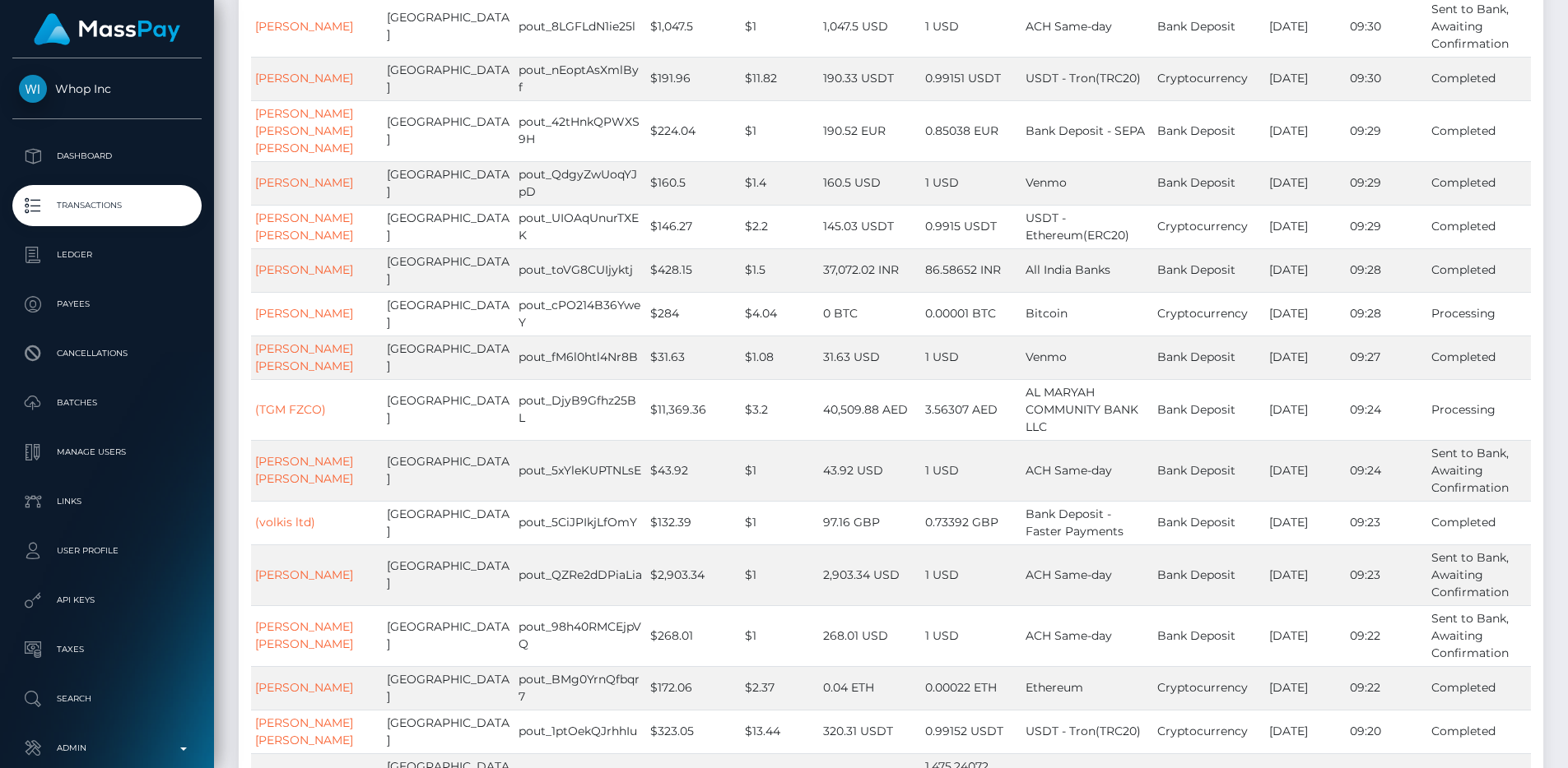
scroll to position [6158, 0]
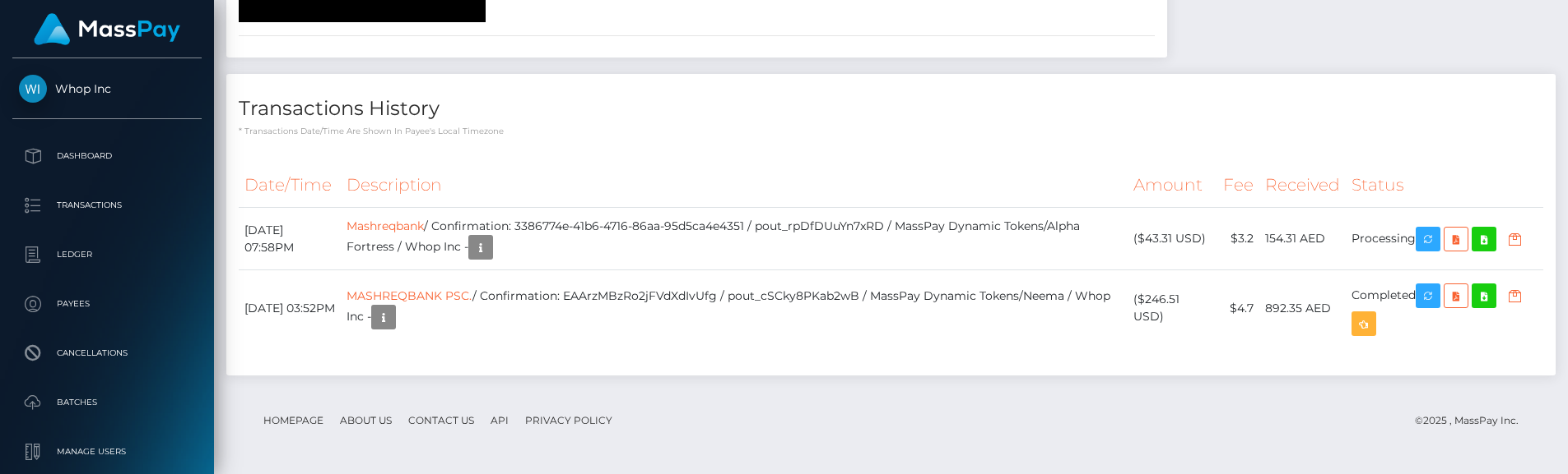
scroll to position [3079, 0]
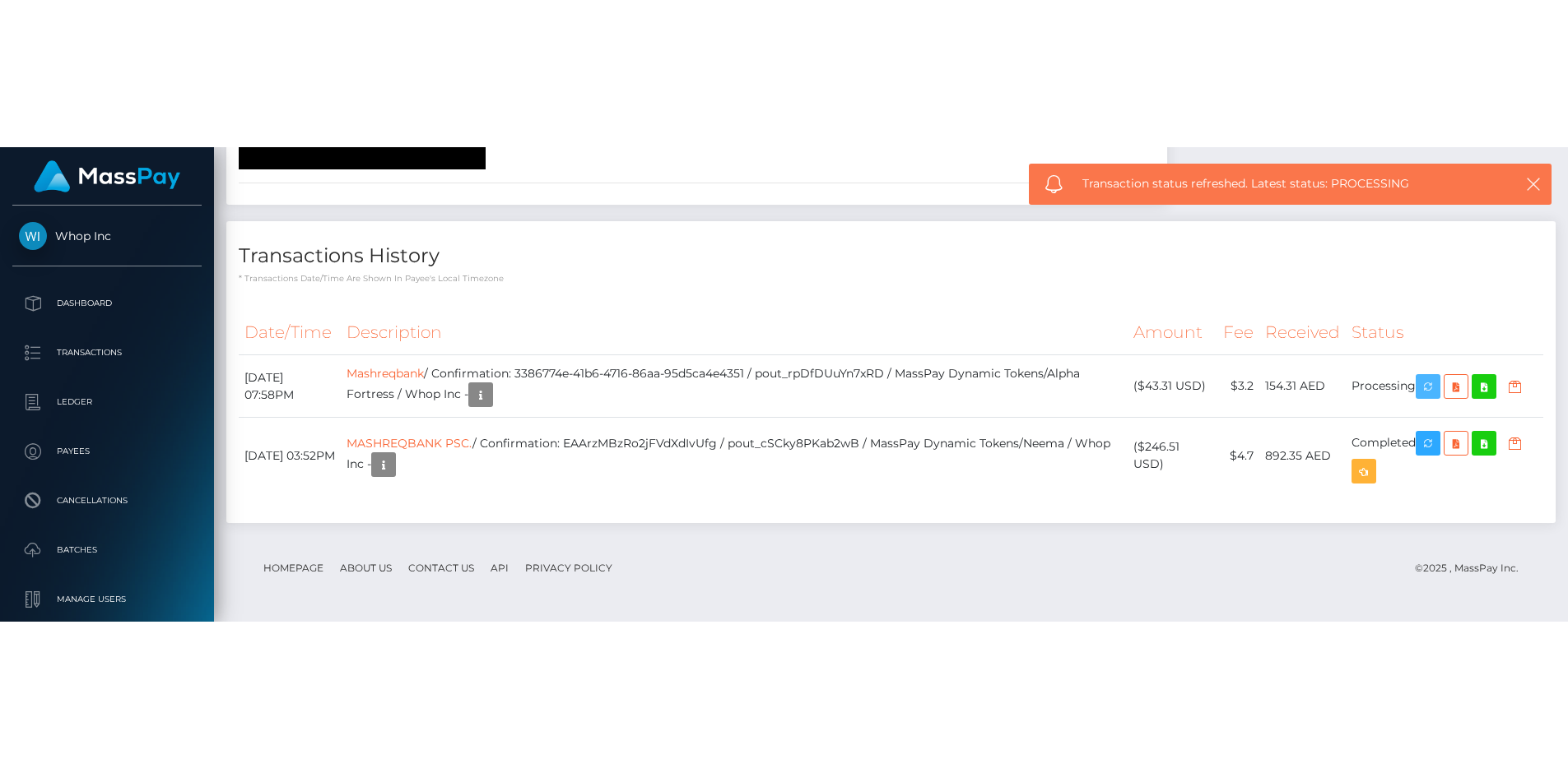
scroll to position [2826, 0]
